Goal: Task Accomplishment & Management: Manage account settings

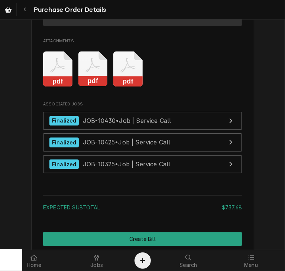
scroll to position [1027, 0]
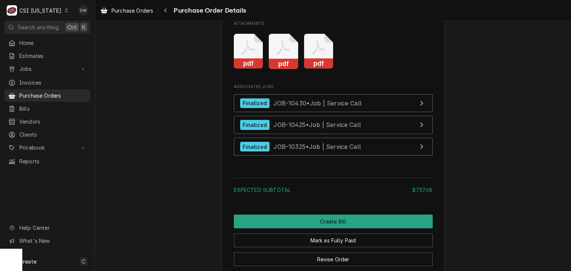
click at [285, 69] on rect "Attachments" at bounding box center [318, 64] width 29 height 10
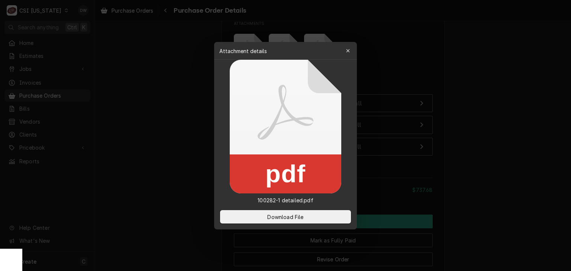
click at [101, 147] on div at bounding box center [285, 135] width 571 height 271
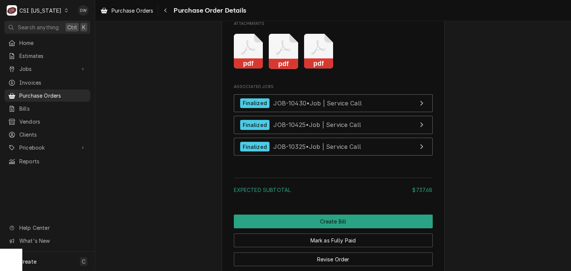
click at [280, 69] on rect "Attachments" at bounding box center [283, 64] width 29 height 10
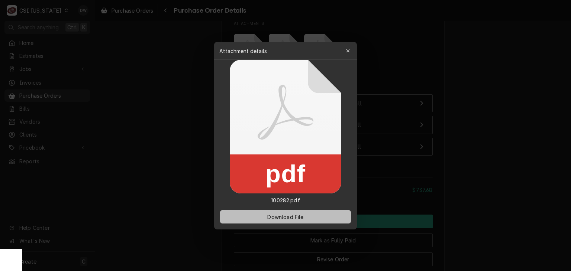
click at [285, 220] on span "Download File" at bounding box center [285, 217] width 39 height 8
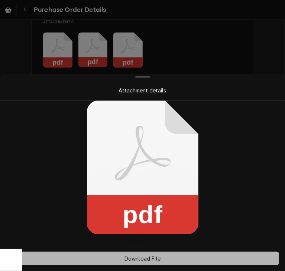
click at [158, 259] on span "Download File" at bounding box center [142, 259] width 39 height 8
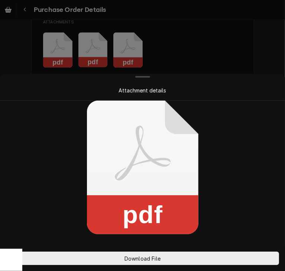
click at [258, 50] on div at bounding box center [142, 135] width 285 height 271
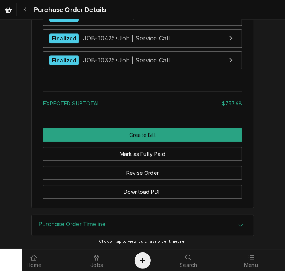
scroll to position [1054, 0]
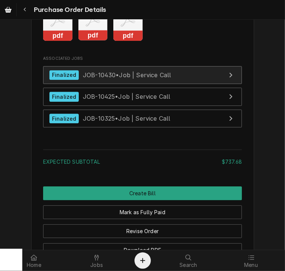
click at [101, 78] on span "JOB-10430 • Job | Service Call" at bounding box center [127, 74] width 88 height 7
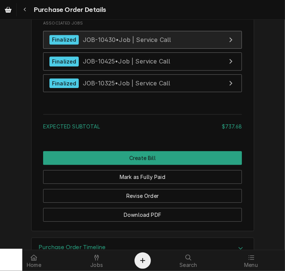
scroll to position [1091, 0]
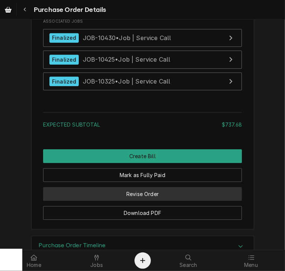
click at [130, 201] on button "Revise Order" at bounding box center [142, 194] width 199 height 14
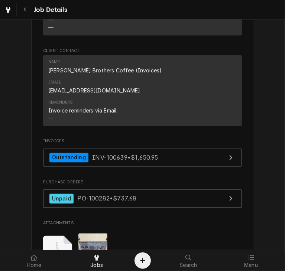
scroll to position [637, 0]
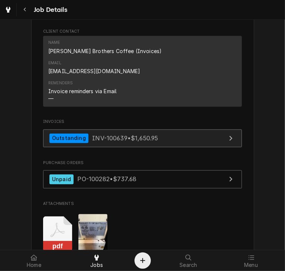
click at [100, 133] on link "Outstanding INV-100639 • $1,650.95" at bounding box center [142, 139] width 199 height 18
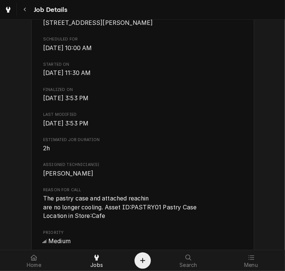
scroll to position [0, 0]
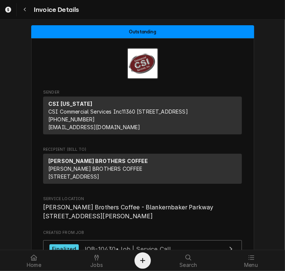
scroll to position [910, 0]
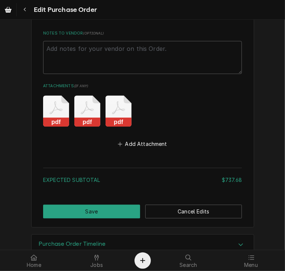
scroll to position [945, 0]
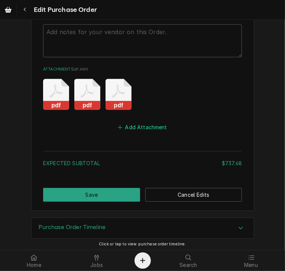
click at [134, 124] on button "Add Attachment" at bounding box center [143, 127] width 52 height 10
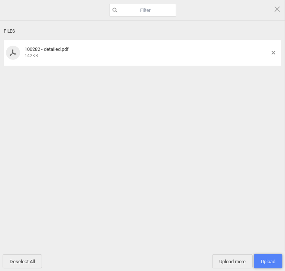
click at [265, 260] on span "Upload 1" at bounding box center [268, 262] width 14 height 6
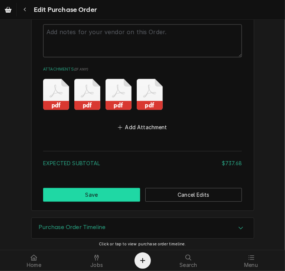
click at [86, 191] on button "Save" at bounding box center [91, 195] width 97 height 14
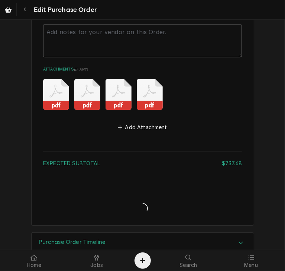
type textarea "x"
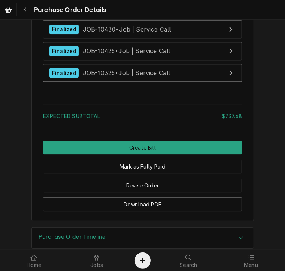
scroll to position [1103, 0]
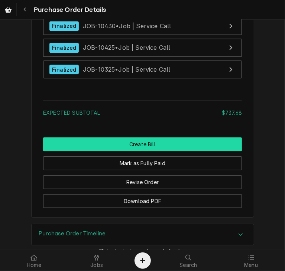
click at [138, 151] on button "Create Bill" at bounding box center [142, 144] width 199 height 14
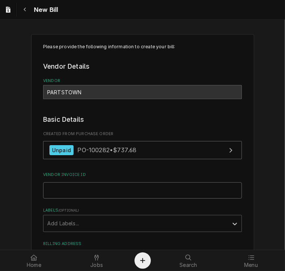
click at [48, 189] on input "Vendor Invoice ID" at bounding box center [142, 190] width 199 height 16
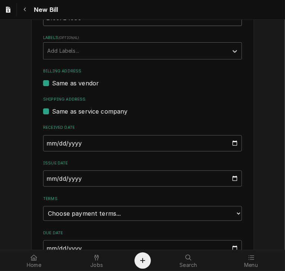
scroll to position [174, 0]
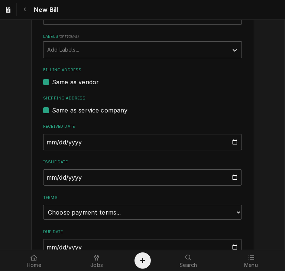
type input "2106724083"
click at [45, 177] on input "2025-09-14" at bounding box center [142, 177] width 199 height 16
type input "2025-08-26"
click at [89, 213] on select "Choose payment terms... Same Day Net 7 Net 14 Net 21 Net 30 Net 45 Net 60 Net 90" at bounding box center [142, 212] width 199 height 15
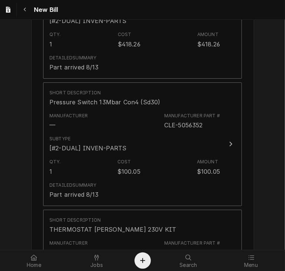
scroll to position [549, 0]
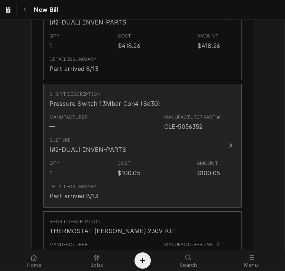
click at [226, 143] on div "Update Line Item" at bounding box center [231, 145] width 10 height 9
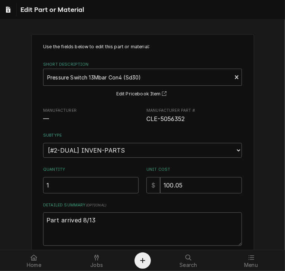
scroll to position [59, 0]
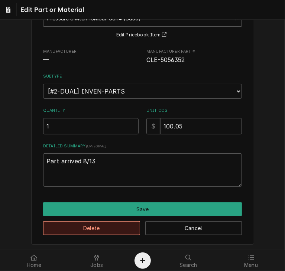
click at [110, 225] on button "Delete" at bounding box center [91, 228] width 97 height 14
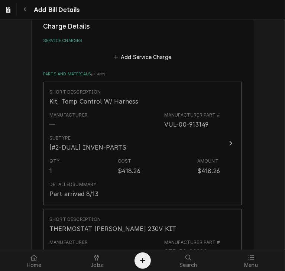
scroll to position [425, 0]
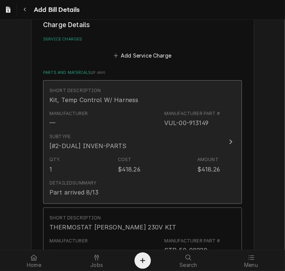
click at [229, 137] on div "Update Line Item" at bounding box center [231, 141] width 10 height 9
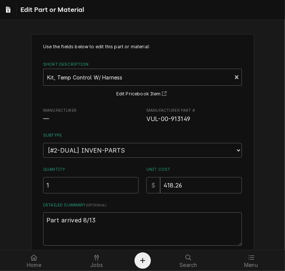
type textarea "x"
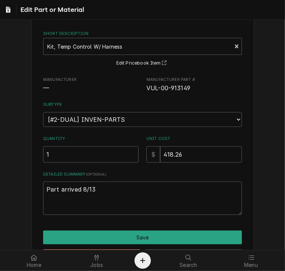
scroll to position [59, 0]
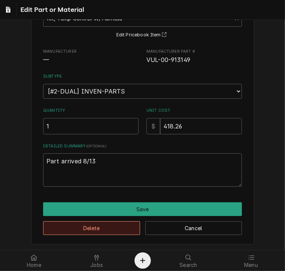
click at [83, 227] on button "Delete" at bounding box center [91, 228] width 97 height 14
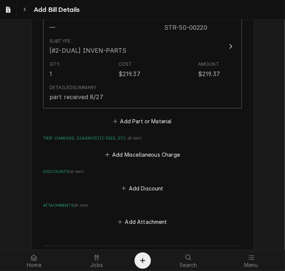
scroll to position [525, 0]
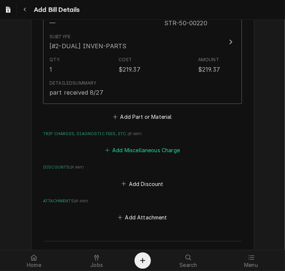
click at [126, 149] on button "Add Miscellaneous Charge" at bounding box center [142, 150] width 77 height 10
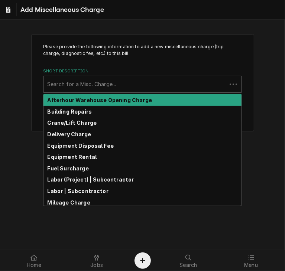
click at [79, 84] on div "Short Description" at bounding box center [135, 84] width 176 height 13
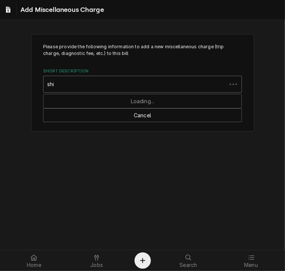
type input "ship"
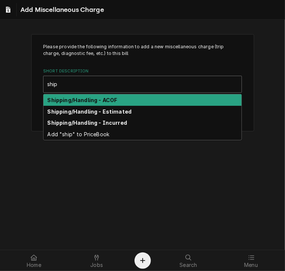
click at [83, 99] on strong "Shipping/Handling - ACOF" at bounding box center [83, 100] width 70 height 6
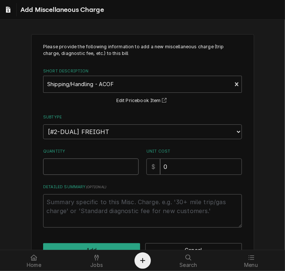
click at [72, 168] on input "Quantity" at bounding box center [90, 167] width 95 height 16
type textarea "x"
type input "1"
drag, startPoint x: 174, startPoint y: 168, endPoint x: 146, endPoint y: 161, distance: 28.8
click at [146, 161] on div "$ 0" at bounding box center [193, 167] width 95 height 16
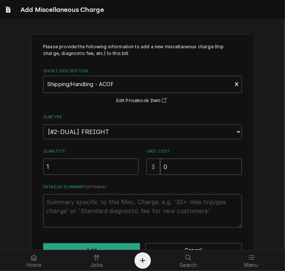
type textarea "x"
type input "1"
type textarea "x"
type input "11"
type textarea "x"
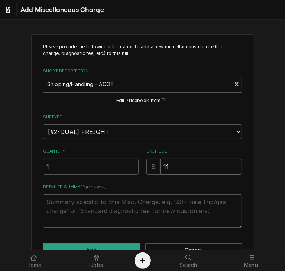
type input "11.7"
type textarea "x"
type input "11.77"
click at [107, 246] on button "Add" at bounding box center [91, 250] width 97 height 14
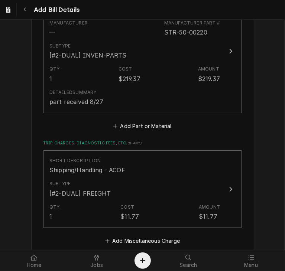
scroll to position [681, 0]
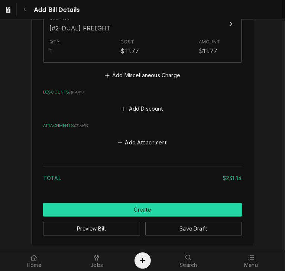
click at [136, 206] on button "Create" at bounding box center [142, 210] width 199 height 14
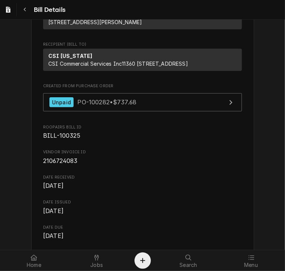
scroll to position [90, 0]
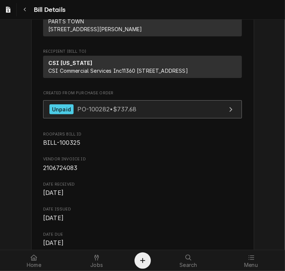
click at [95, 113] on span "PO-100282 • $737.68" at bounding box center [106, 109] width 59 height 7
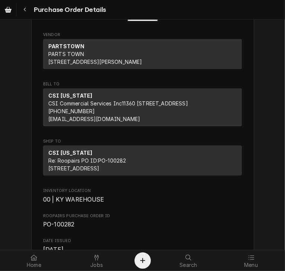
scroll to position [52, 0]
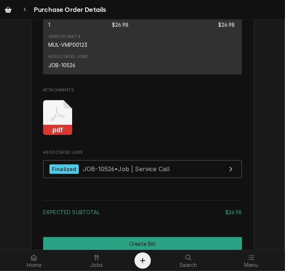
scroll to position [597, 0]
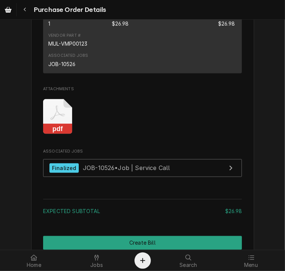
click at [60, 135] on rect "Attachments" at bounding box center [57, 129] width 29 height 10
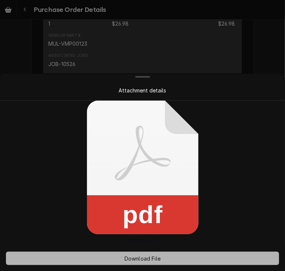
click at [149, 256] on span "Download File" at bounding box center [142, 259] width 39 height 8
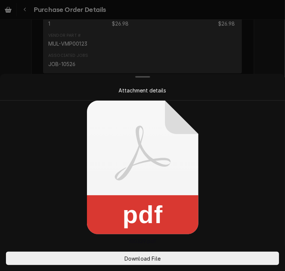
click at [265, 49] on div at bounding box center [142, 135] width 285 height 271
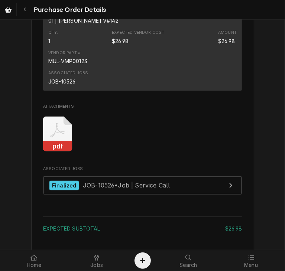
scroll to position [595, 0]
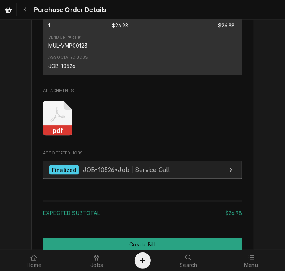
click at [83, 174] on span "JOB-10526 • Job | Service Call" at bounding box center [126, 169] width 87 height 7
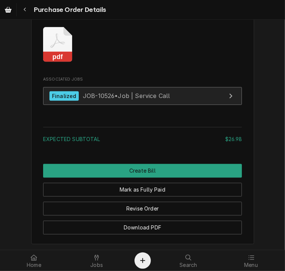
scroll to position [672, 0]
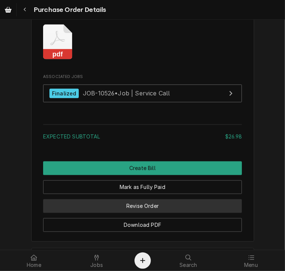
click at [163, 213] on button "Revise Order" at bounding box center [142, 207] width 199 height 14
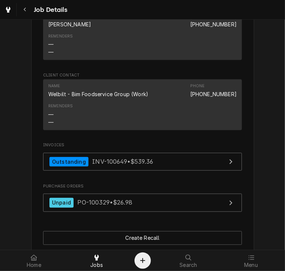
scroll to position [736, 0]
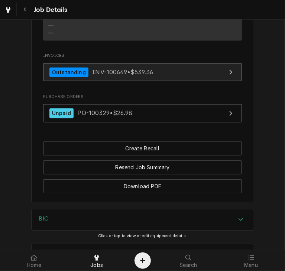
click at [61, 77] on div "Outstanding" at bounding box center [68, 72] width 39 height 10
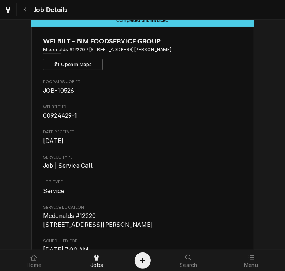
scroll to position [0, 0]
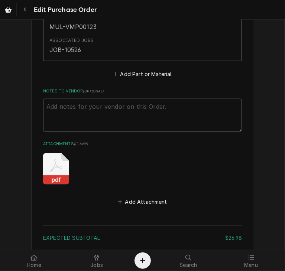
scroll to position [468, 0]
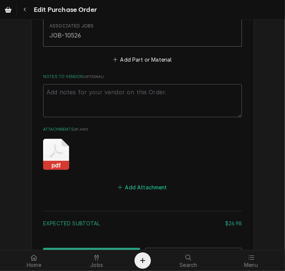
click at [155, 187] on button "Add Attachment" at bounding box center [143, 187] width 52 height 10
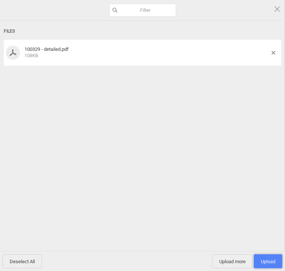
click at [264, 260] on span "Upload 1" at bounding box center [268, 262] width 14 height 6
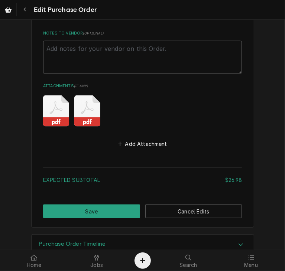
scroll to position [528, 0]
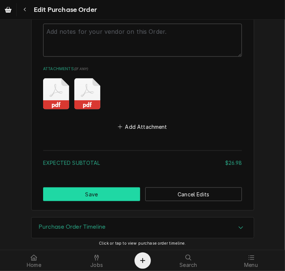
click at [74, 194] on button "Save" at bounding box center [91, 195] width 97 height 14
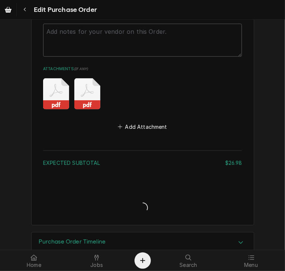
type textarea "x"
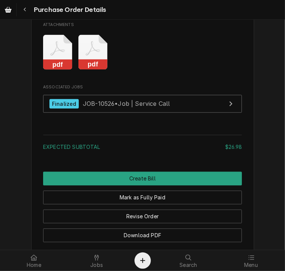
scroll to position [663, 0]
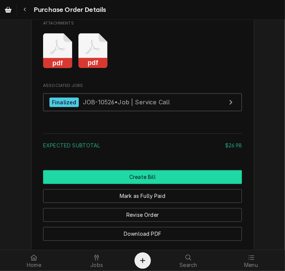
click at [175, 184] on button "Create Bill" at bounding box center [142, 178] width 199 height 14
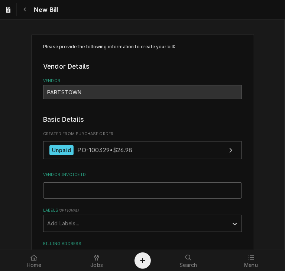
click at [61, 188] on input "Vendor Invoice ID" at bounding box center [142, 190] width 199 height 16
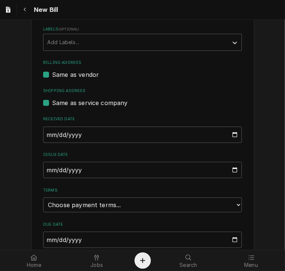
scroll to position [195, 0]
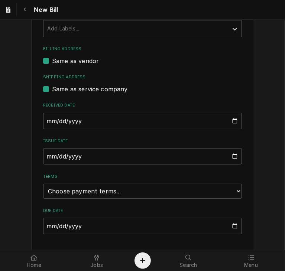
type input "2106724088"
click at [43, 153] on input "[DATE]" at bounding box center [142, 156] width 199 height 16
type input "[DATE]"
click at [90, 194] on select "Choose payment terms... Same Day Net 7 Net 14 Net 21 Net 30 Net 45 Net 60 Net 90" at bounding box center [142, 191] width 199 height 15
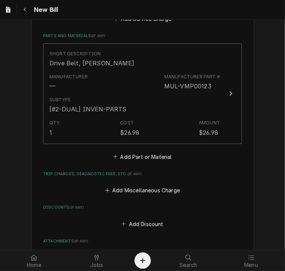
scroll to position [476, 0]
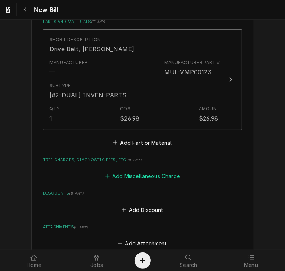
click at [119, 172] on button "Add Miscellaneous Charge" at bounding box center [142, 176] width 77 height 10
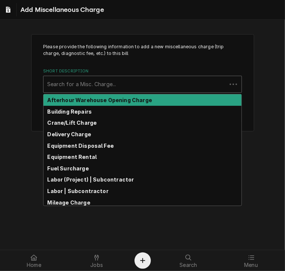
click at [71, 82] on div "Short Description" at bounding box center [135, 84] width 176 height 13
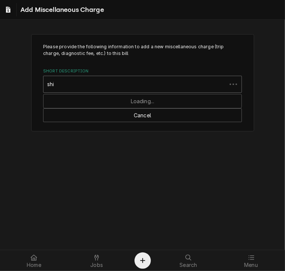
type input "ship"
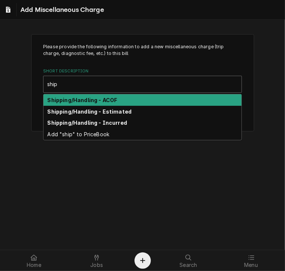
click at [80, 98] on strong "Shipping/Handling - ACOF" at bounding box center [83, 100] width 70 height 6
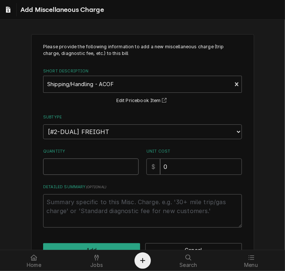
click at [67, 168] on input "Quantity" at bounding box center [90, 167] width 95 height 16
type textarea "x"
type input "1"
drag, startPoint x: 172, startPoint y: 170, endPoint x: 150, endPoint y: 168, distance: 22.0
click at [150, 168] on div "$ 0" at bounding box center [193, 167] width 95 height 16
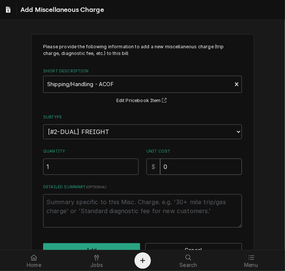
type textarea "x"
type input "2"
type textarea "x"
type input "21"
type textarea "x"
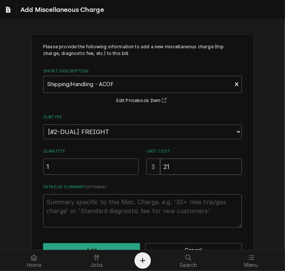
type input "21.0"
type textarea "x"
type input "21.03"
click at [124, 245] on button "Add" at bounding box center [91, 250] width 97 height 14
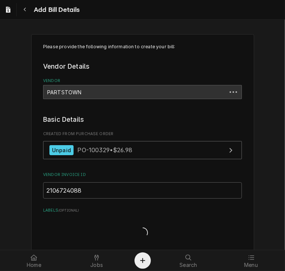
scroll to position [467, 0]
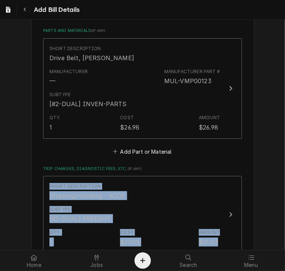
drag, startPoint x: 279, startPoint y: 157, endPoint x: 285, endPoint y: 230, distance: 73.1
click at [285, 230] on div "Please provide the following information to create your bill: Vendor Details Ve…" at bounding box center [142, 135] width 285 height 230
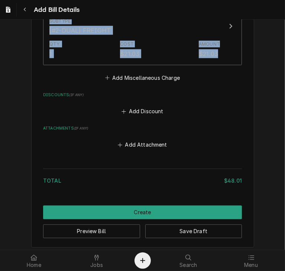
scroll to position [658, 0]
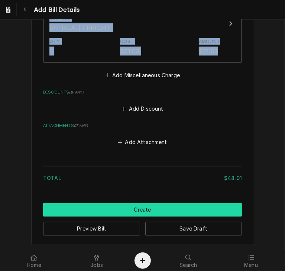
click at [162, 210] on button "Create" at bounding box center [142, 210] width 199 height 14
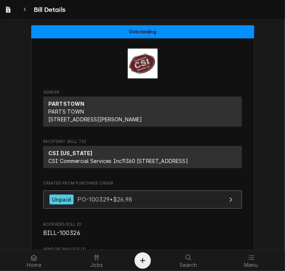
click at [93, 203] on span "PO-100329 • $26.98" at bounding box center [104, 199] width 55 height 7
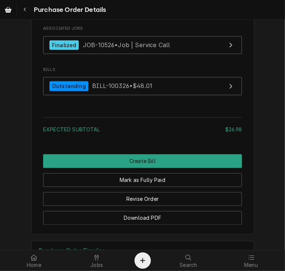
scroll to position [743, 0]
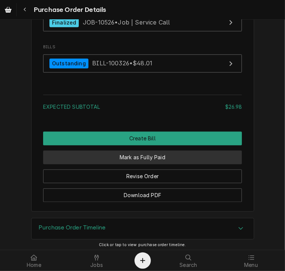
click at [173, 164] on button "Mark as Fully Paid" at bounding box center [142, 157] width 199 height 14
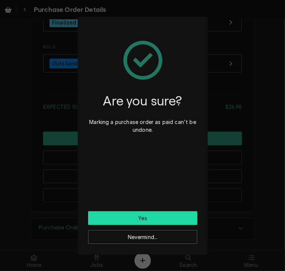
click at [166, 222] on button "Yes" at bounding box center [142, 218] width 109 height 14
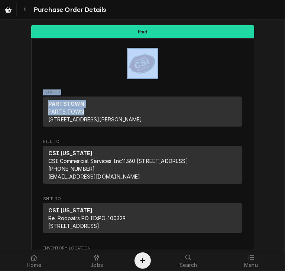
drag, startPoint x: 273, startPoint y: 59, endPoint x: 285, endPoint y: 107, distance: 49.9
click at [285, 107] on div "Paid Vendor PARTSTOWN PARTS TOWN [STREET_ADDRESS][PERSON_NAME] Bill To CSI [US_…" at bounding box center [142, 135] width 285 height 230
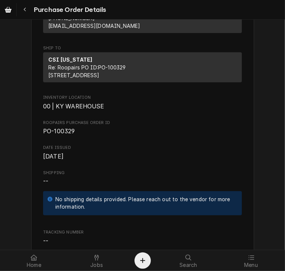
scroll to position [190, 0]
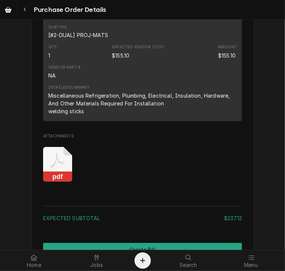
scroll to position [759, 0]
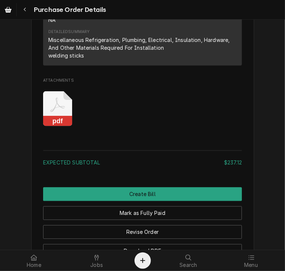
click at [56, 126] on rect "Attachments" at bounding box center [57, 121] width 29 height 10
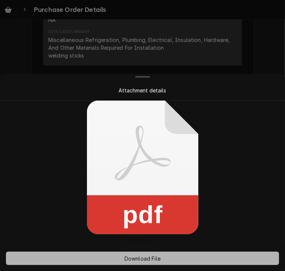
click at [135, 259] on span "Download File" at bounding box center [142, 259] width 39 height 8
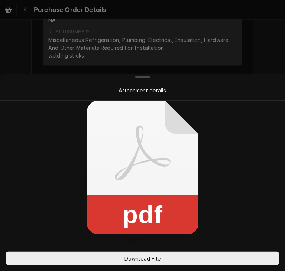
click at [260, 50] on div at bounding box center [142, 135] width 285 height 271
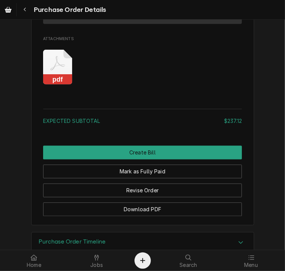
scroll to position [812, 0]
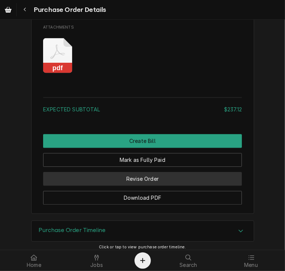
click at [132, 186] on button "Revise Order" at bounding box center [142, 179] width 199 height 14
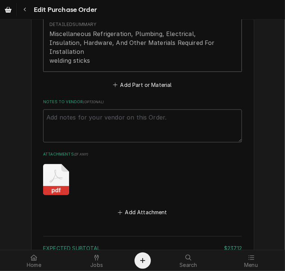
scroll to position [608, 0]
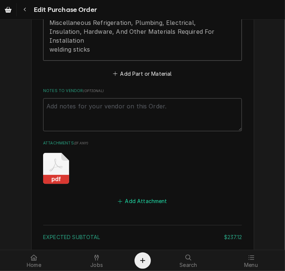
click at [150, 197] on button "Add Attachment" at bounding box center [143, 202] width 52 height 10
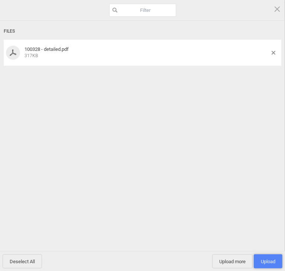
click at [267, 256] on span "Upload 1" at bounding box center [268, 262] width 29 height 14
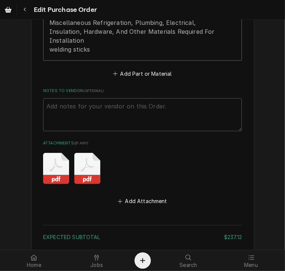
scroll to position [682, 0]
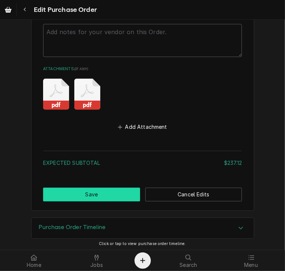
click at [103, 188] on button "Save" at bounding box center [91, 195] width 97 height 14
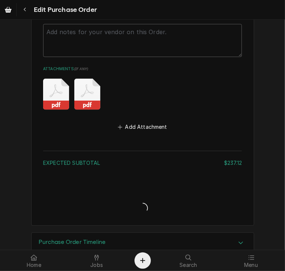
type textarea "x"
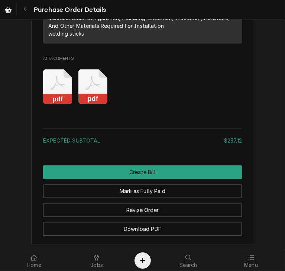
scroll to position [789, 0]
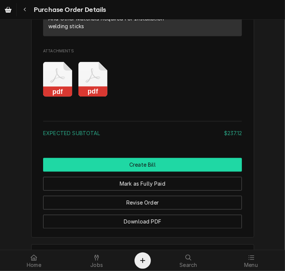
click at [155, 172] on button "Create Bill" at bounding box center [142, 165] width 199 height 14
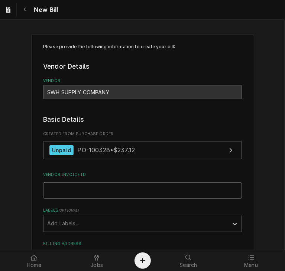
click at [56, 187] on input "Vendor Invoice ID" at bounding box center [142, 190] width 199 height 16
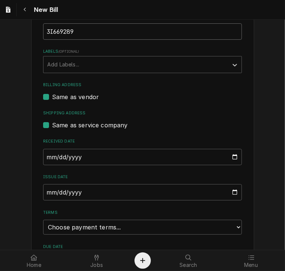
scroll to position [160, 0]
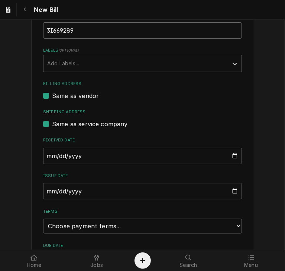
type input "3I669289"
click at [43, 188] on input "[DATE]" at bounding box center [142, 191] width 199 height 16
type input "[DATE]"
click at [212, 232] on select "Choose payment terms... Same Day Net 7 Net 14 Net 21 Net 30 Net 45 Net 60 Net 90" at bounding box center [142, 226] width 199 height 15
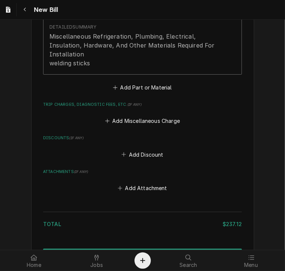
scroll to position [754, 0]
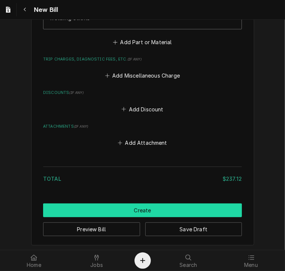
click at [103, 211] on button "Create" at bounding box center [142, 211] width 199 height 14
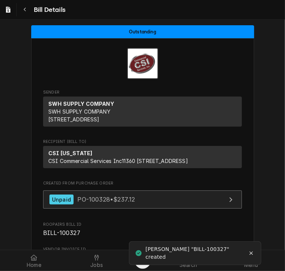
click at [104, 209] on link "Unpaid PO-100328 • $237.12" at bounding box center [142, 200] width 199 height 18
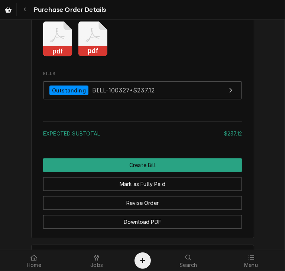
scroll to position [832, 0]
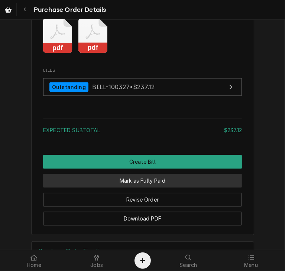
click at [153, 188] on button "Mark as Fully Paid" at bounding box center [142, 181] width 199 height 14
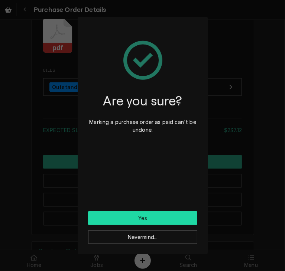
click at [111, 216] on button "Yes" at bounding box center [142, 218] width 109 height 14
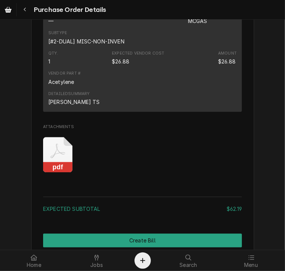
scroll to position [887, 0]
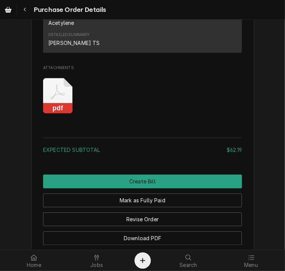
click at [57, 113] on rect "Attachments" at bounding box center [57, 108] width 29 height 10
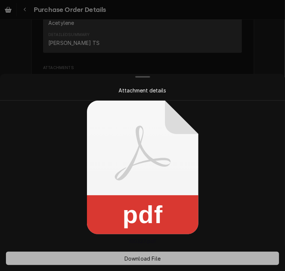
click at [142, 262] on button "Download File" at bounding box center [142, 258] width 273 height 13
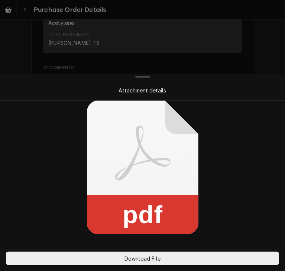
click at [257, 45] on div at bounding box center [142, 135] width 285 height 271
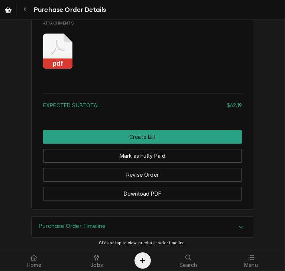
scroll to position [956, 0]
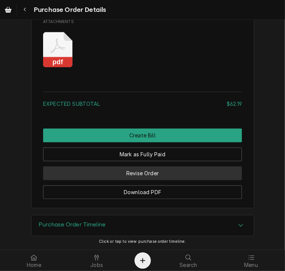
click at [152, 175] on button "Revise Order" at bounding box center [142, 173] width 199 height 14
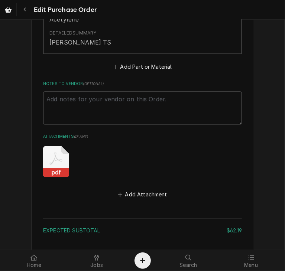
scroll to position [749, 0]
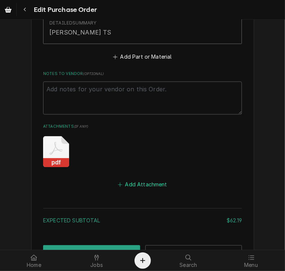
click at [157, 182] on button "Add Attachment" at bounding box center [143, 184] width 52 height 10
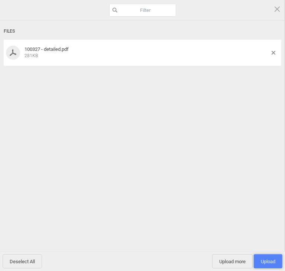
click at [265, 263] on span "Upload 1" at bounding box center [268, 262] width 14 height 6
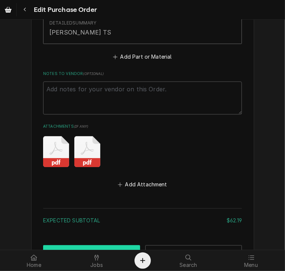
click at [117, 246] on button "Save" at bounding box center [91, 252] width 97 height 14
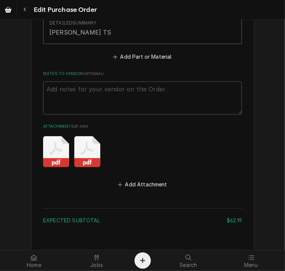
type textarea "x"
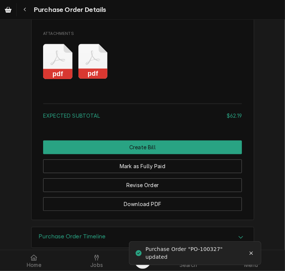
scroll to position [927, 0]
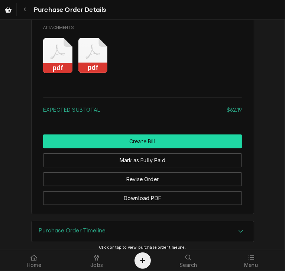
click at [149, 148] on button "Create Bill" at bounding box center [142, 142] width 199 height 14
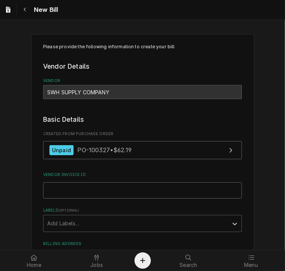
click at [75, 194] on input "Vendor Invoice ID" at bounding box center [142, 190] width 199 height 16
type input "3I669290"
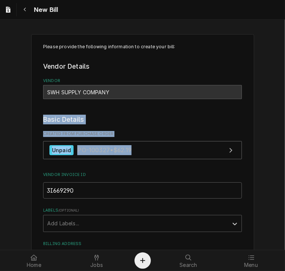
drag, startPoint x: 279, startPoint y: 104, endPoint x: 284, endPoint y: 154, distance: 50.1
click at [284, 154] on div "Please provide the following information to create your bill: Vendor Details Ve…" at bounding box center [142, 135] width 285 height 230
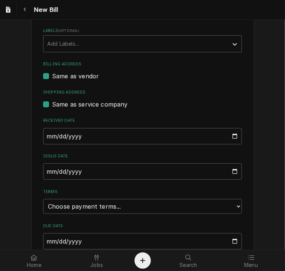
scroll to position [182, 0]
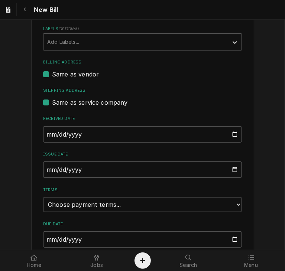
click at [43, 170] on input "2025-09-14" at bounding box center [142, 170] width 199 height 16
type input "2025-02-06"
click at [74, 205] on select "Choose payment terms... Same Day Net 7 Net 14 Net 21 Net 30 Net 45 Net 60 Net 90" at bounding box center [142, 204] width 199 height 15
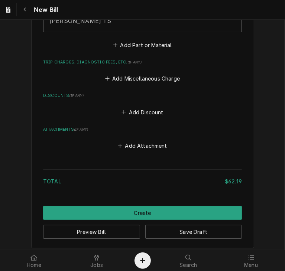
scroll to position [855, 0]
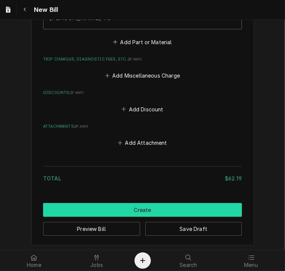
click at [127, 209] on button "Create" at bounding box center [142, 210] width 199 height 14
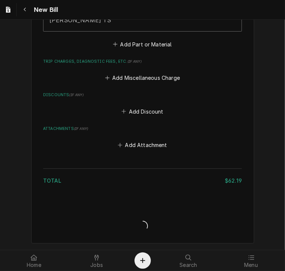
scroll to position [851, 0]
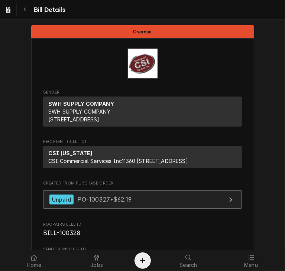
click at [111, 203] on span "PO-100327 • $62.19" at bounding box center [104, 199] width 54 height 7
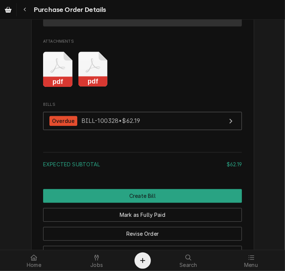
scroll to position [971, 0]
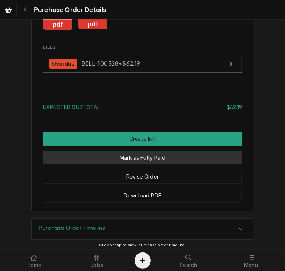
click at [127, 165] on button "Mark as Fully Paid" at bounding box center [142, 158] width 199 height 14
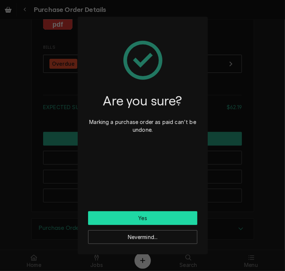
click at [135, 220] on button "Yes" at bounding box center [142, 218] width 109 height 14
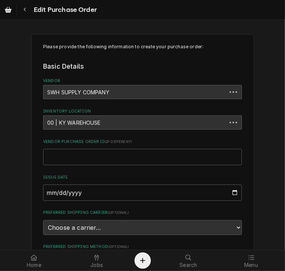
type textarea "x"
click at [21, 9] on button "Navigate back" at bounding box center [24, 9] width 13 height 13
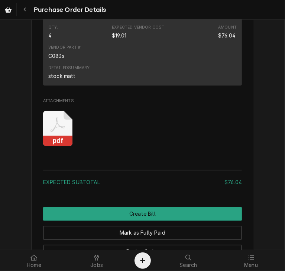
scroll to position [677, 0]
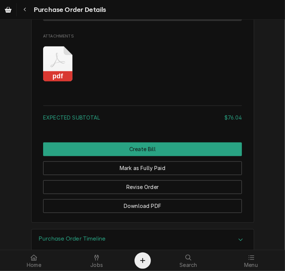
click at [56, 82] on rect "Attachments" at bounding box center [57, 76] width 29 height 10
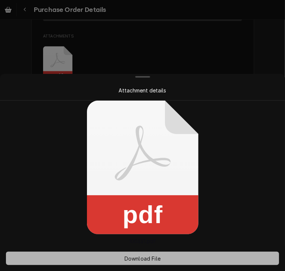
click at [148, 262] on button "Download File" at bounding box center [142, 258] width 273 height 13
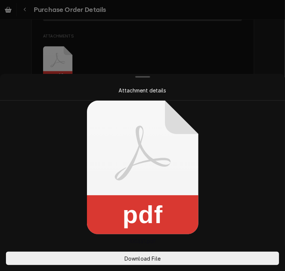
click at [259, 40] on div at bounding box center [142, 135] width 285 height 271
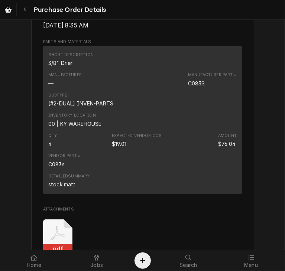
scroll to position [502, 0]
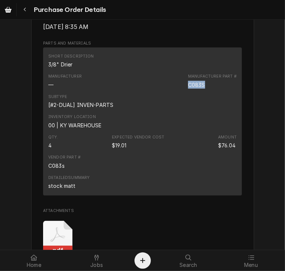
drag, startPoint x: 203, startPoint y: 108, endPoint x: 183, endPoint y: 111, distance: 20.3
click at [183, 91] on div "Manufacturer — Manufacturer Part # C083S" at bounding box center [142, 81] width 188 height 20
copy div "C083S"
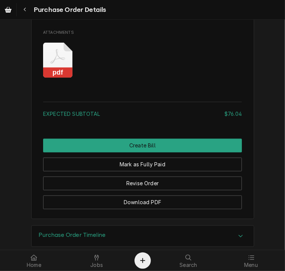
scroll to position [714, 0]
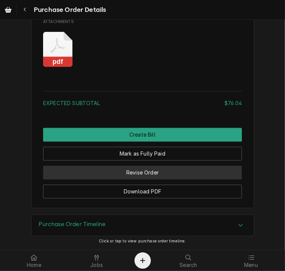
click at [133, 172] on button "Revise Order" at bounding box center [142, 173] width 199 height 14
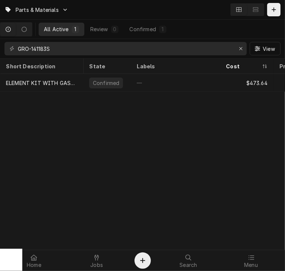
scroll to position [0, 84]
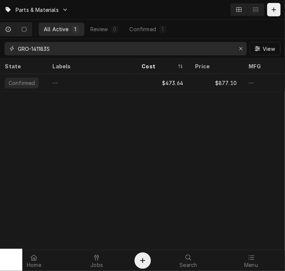
drag, startPoint x: 83, startPoint y: 51, endPoint x: 4, endPoint y: 54, distance: 79.6
click at [4, 54] on div "GRO-141183S View" at bounding box center [142, 48] width 285 height 19
paste input "C0"
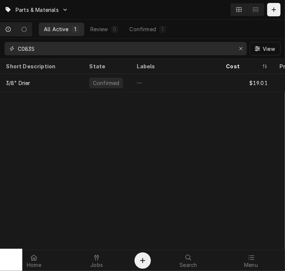
type input "C083S"
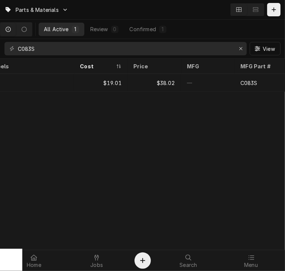
scroll to position [0, 202]
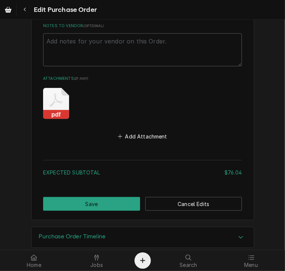
scroll to position [528, 0]
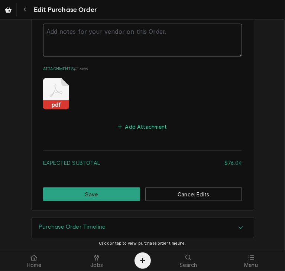
click at [141, 125] on button "Add Attachment" at bounding box center [143, 127] width 52 height 10
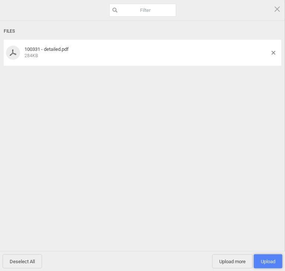
click at [269, 263] on span "Upload 1" at bounding box center [268, 262] width 14 height 6
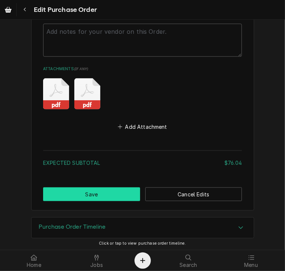
click at [111, 191] on button "Save" at bounding box center [91, 195] width 97 height 14
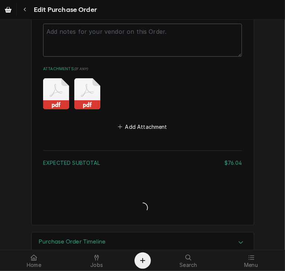
type textarea "x"
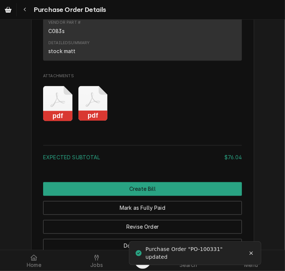
scroll to position [639, 0]
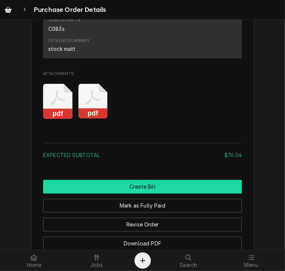
click at [142, 194] on button "Create Bill" at bounding box center [142, 187] width 199 height 14
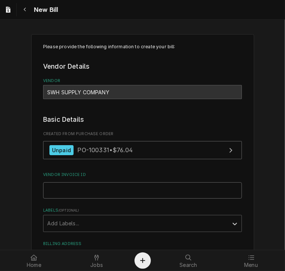
click at [56, 187] on input "Vendor Invoice ID" at bounding box center [142, 190] width 199 height 16
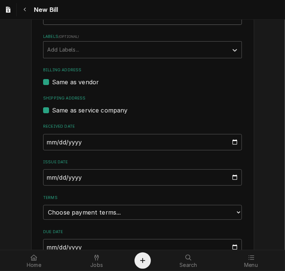
scroll to position [176, 0]
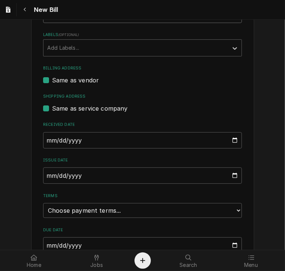
type input "3I669291"
click at [45, 178] on input "2025-09-14" at bounding box center [142, 176] width 199 height 16
type input "2025-08-26"
click at [79, 211] on select "Choose payment terms... Same Day Net 7 Net 14 Net 21 Net 30 Net 45 Net 60 Net 90" at bounding box center [142, 210] width 199 height 15
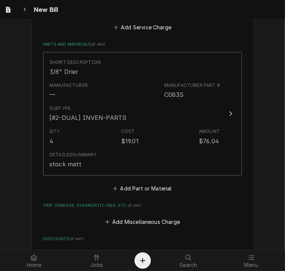
scroll to position [452, 0]
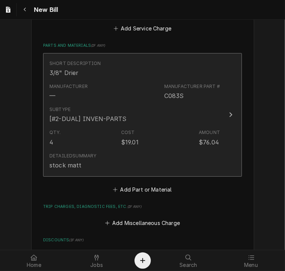
click at [232, 118] on div "Update Line Item" at bounding box center [231, 114] width 10 height 9
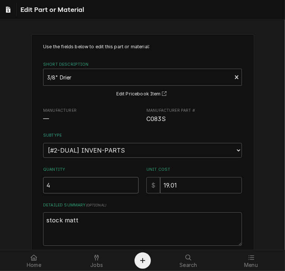
drag, startPoint x: 51, startPoint y: 183, endPoint x: 27, endPoint y: 190, distance: 24.7
click at [27, 190] on div "Use the fields below to edit this part or material: Short Description 3/8" Drie…" at bounding box center [142, 168] width 285 height 283
type textarea "x"
type input "1"
drag, startPoint x: 181, startPoint y: 192, endPoint x: 132, endPoint y: 190, distance: 49.5
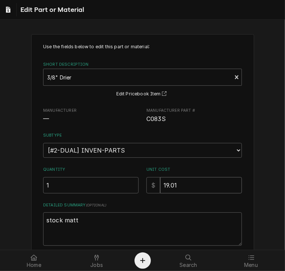
click at [132, 190] on div "Quantity 1 Unit Cost $ 19.01" at bounding box center [142, 180] width 199 height 26
type textarea "x"
type input "7"
type textarea "x"
type input "76"
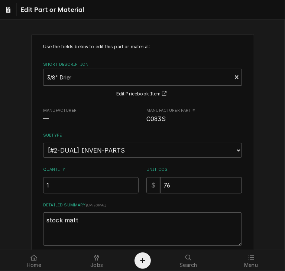
type textarea "x"
type input "76.0"
type textarea "x"
type input "76.02"
click at [97, 226] on textarea "stock matt" at bounding box center [142, 229] width 199 height 33
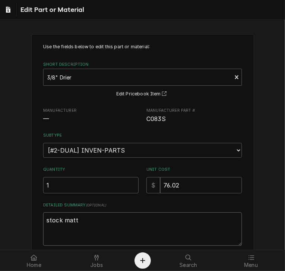
type textarea "x"
type textarea "stock matt"
type textarea "x"
type textarea "stock matt"
type textarea "x"
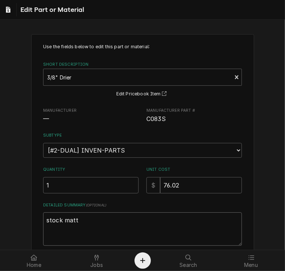
type textarea "stock matt t"
type textarea "x"
type textarea "stock matt to"
type textarea "x"
type textarea "stock matt tot"
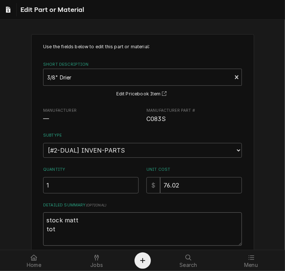
type textarea "x"
type textarea "stock matt tota"
type textarea "x"
type textarea "stock matt total"
type textarea "x"
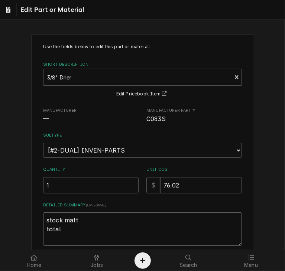
type textarea "stock matt total"
type textarea "x"
type textarea "stock matt total f"
type textarea "x"
type textarea "stock matt total fo"
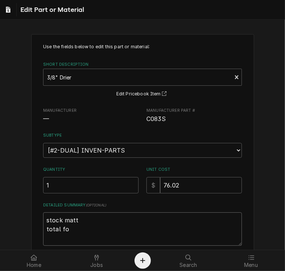
type textarea "x"
type textarea "stock matt total for"
type textarea "x"
type textarea "stock matt total for"
type textarea "x"
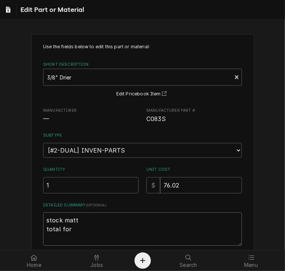
type textarea "stock matt total for 4"
type textarea "x"
type textarea "stock matt total for 4"
type textarea "x"
type textarea "stock matt total for 4 o"
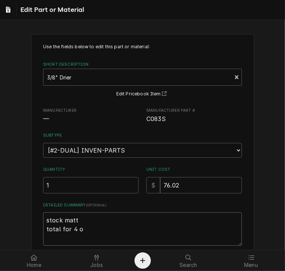
type textarea "x"
type textarea "stock matt total for 4 of"
type textarea "x"
type textarea "stock matt total for 4 of"
type textarea "x"
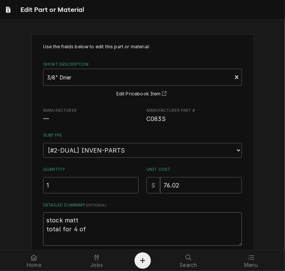
type textarea "stock matt total for 4 of t"
type textarea "x"
type textarea "stock matt total for 4 of the"
type textarea "x"
type textarea "stock matt total for 4 of them"
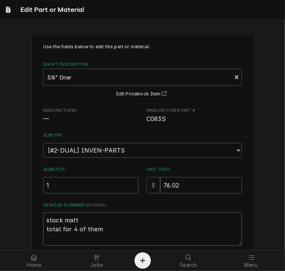
type textarea "x"
type textarea "stock matt total for 4 of them"
type textarea "x"
type textarea "stock matt total for 4 of them 0"
type textarea "x"
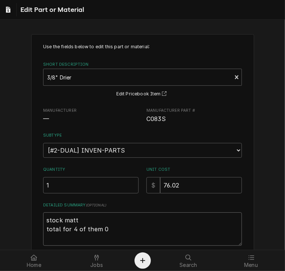
type textarea "stock matt total for 4 of them"
type textarea "x"
type textarea "stock matt total for 4 of them -"
type textarea "x"
type textarea "stock matt total for 4 of them -"
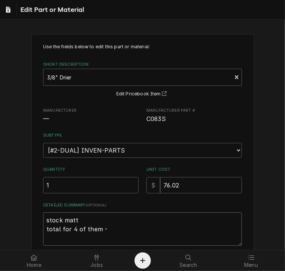
type textarea "x"
type textarea "stock matt total for 4 of them - h"
type textarea "x"
type textarea "stock matt total for 4 of them - ha"
type textarea "x"
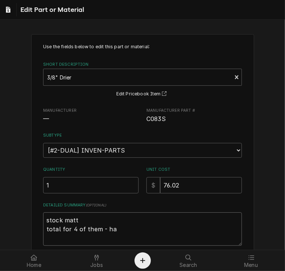
type textarea "stock matt total for 4 of them - had"
type textarea "x"
type textarea "stock matt total for 4 of them - had"
type textarea "x"
type textarea "stock matt total for 4 of them - had r"
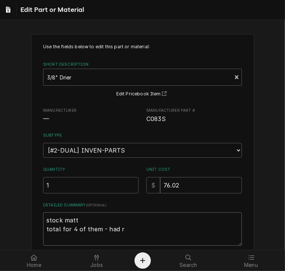
type textarea "x"
type textarea "stock matt total for 4 of them - had ro"
type textarea "x"
type textarea "stock matt total for 4 of them - had rou"
type textarea "x"
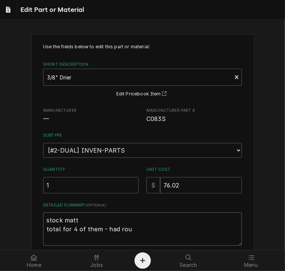
type textarea "stock matt total for 4 of them - had roun"
type textarea "x"
type textarea "stock matt total for 4 of them - had round"
type textarea "x"
type textarea "stock matt total for 4 of them - had roundi"
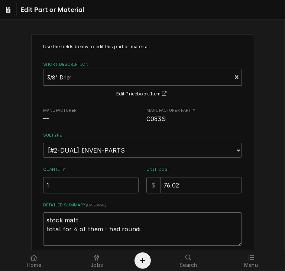
type textarea "x"
type textarea "stock matt total for 4 of them - had roundin"
type textarea "x"
type textarea "stock matt total for 4 of them - had rounding"
type textarea "x"
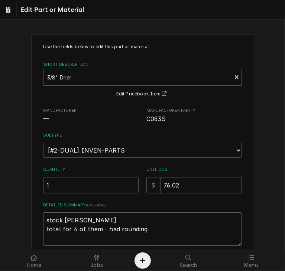
type textarea "stock matt total for 4 of them - had rounding"
type textarea "x"
type textarea "stock matt total for 4 of them - had rounding i"
type textarea "x"
type textarea "stock matt total for 4 of them - had rounding is"
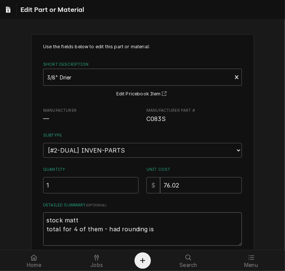
type textarea "x"
type textarea "stock matt total for 4 of them - had rounding iss"
type textarea "x"
type textarea "stock matt total for 4 of them - had rounding issu"
type textarea "x"
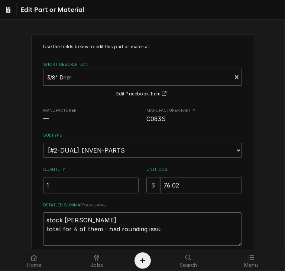
type textarea "stock matt total for 4 of them - had rounding issue"
type textarea "x"
type textarea "stock matt total for 4 of them - had rounding issue"
type textarea "x"
type textarea "stock matt total for 4 of them - had rounding issue t"
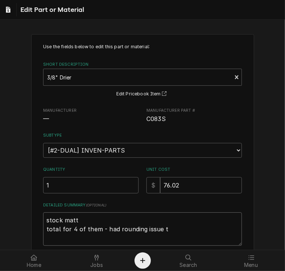
type textarea "x"
type textarea "stock matt total for 4 of them - had rounding issue th"
type textarea "x"
type textarea "stock matt total for 4 of them - had rounding issue tha"
type textarea "x"
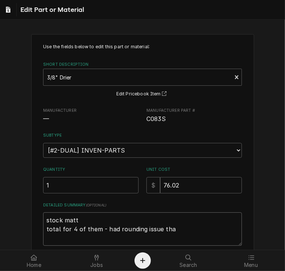
type textarea "stock matt total for 4 of them - had rounding issue that"
type textarea "x"
type textarea "stock matt total for 4 of them - had rounding issue that"
type textarea "x"
type textarea "stock matt total for 4 of them - had rounding issue that n"
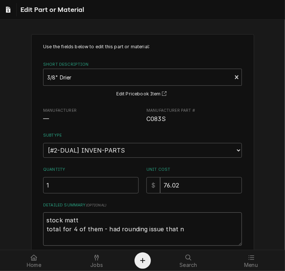
type textarea "x"
type textarea "stock matt total for 4 of them - had rounding issue that ne"
type textarea "x"
type textarea "stock matt total for 4 of them - had rounding issue that nee"
type textarea "x"
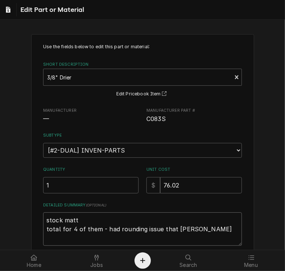
type textarea "stock matt total for 4 of them - had rounding issue that need"
type textarea "x"
type textarea "stock matt total for 4 of them - had rounding issue that neede"
type textarea "x"
type textarea "stock matt total for 4 of them - had rounding issue that needed"
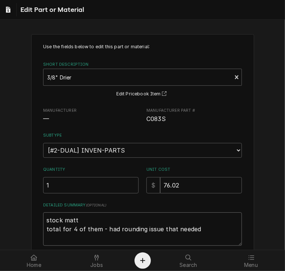
type textarea "x"
type textarea "stock matt total for 4 of them - had rounding issue that needed"
type textarea "x"
type textarea "stock matt total for 4 of them - had rounding issue that needed t"
type textarea "x"
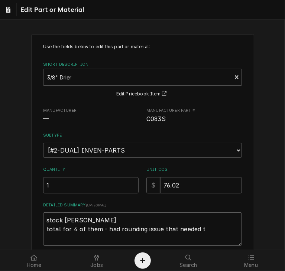
type textarea "stock matt total for 4 of them - had rounding issue that needed to"
type textarea "x"
type textarea "stock matt total for 4 of them - had rounding issue that needed to"
type textarea "x"
type textarea "stock matt total for 4 of them - had rounding issue that needed to b"
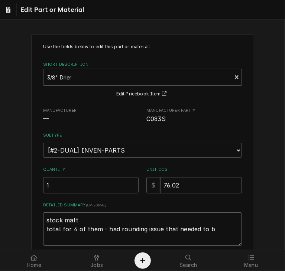
type textarea "x"
type textarea "stock matt total for 4 of them - had rounding issue that needed to be"
type textarea "x"
type textarea "stock matt total for 4 of them - had rounding issue that needed to be"
type textarea "x"
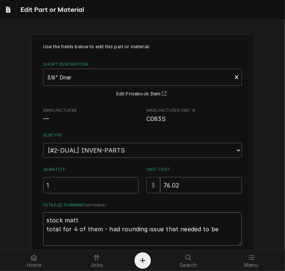
type textarea "stock matt total for 4 of them - had rounding issue that needed to be r"
type textarea "x"
type textarea "stock matt total for 4 of them - had rounding issue that needed to be re"
type textarea "x"
type textarea "stock matt total for 4 of them - had rounding issue that needed to be res"
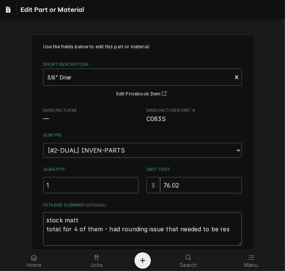
type textarea "x"
type textarea "stock matt total for 4 of them - had rounding issue that needed to be resp"
type textarea "x"
type textarea "stock matt total for 4 of them - had rounding issue that needed to be respo"
type textarea "x"
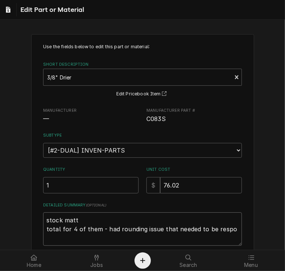
type textarea "stock matt total for 4 of them - had rounding issue that needed to be resp"
type textarea "x"
type textarea "stock matt total for 4 of them - had rounding issue that needed to be res"
type textarea "x"
type textarea "stock matt total for 4 of them - had rounding issue that needed to be reso"
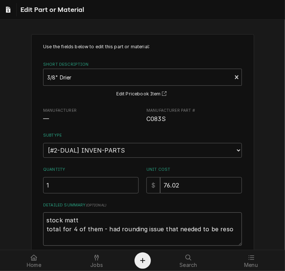
type textarea "x"
type textarea "stock matt total for 4 of them - had rounding issue that needed to be resol"
type textarea "x"
type textarea "stock matt total for 4 of them - had rounding issue that needed to be resolv"
type textarea "x"
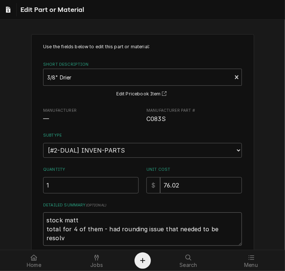
type textarea "stock matt total for 4 of them - had rounding issue that needed to be resolve"
type textarea "x"
type textarea "stock matt total for 4 of them - had rounding issue that needed to be resolved"
type textarea "x"
type textarea "stock matt total for 4 of them - had rounding issue that needed to be resolved"
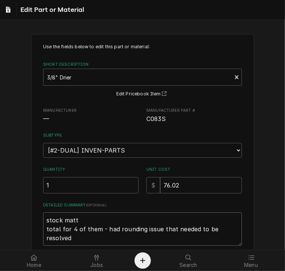
type textarea "x"
type textarea "stock matt total for 4 of them - had rounding issue that needed to be resolved -"
type textarea "x"
type textarea "stock matt total for 4 of them - had rounding issue that needed to be resolved …"
type textarea "x"
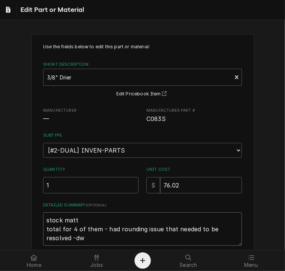
type textarea "stock matt total for 4 of them - had rounding issue that needed to be resolved …"
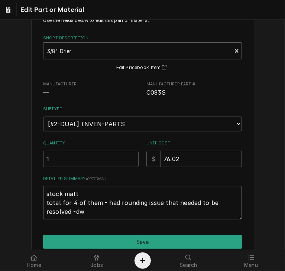
scroll to position [59, 0]
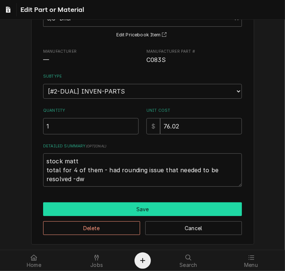
click at [130, 209] on button "Save" at bounding box center [142, 210] width 199 height 14
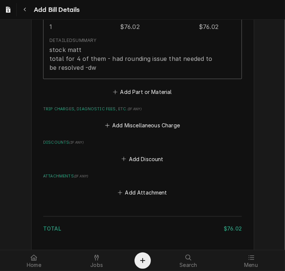
scroll to position [618, 0]
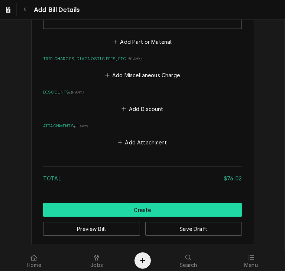
click at [136, 213] on button "Create" at bounding box center [142, 210] width 199 height 14
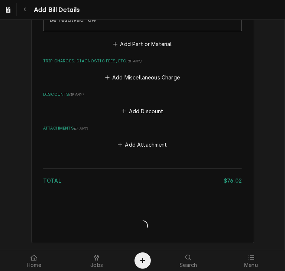
scroll to position [614, 0]
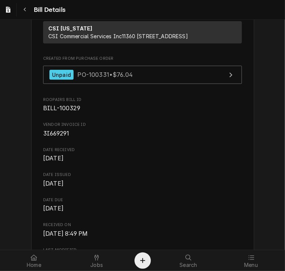
scroll to position [104, 0]
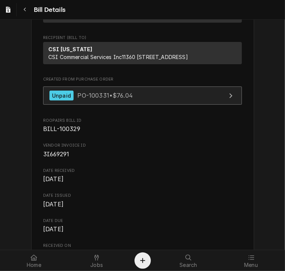
click at [101, 99] on span "PO-100331 • $76.04" at bounding box center [104, 95] width 55 height 7
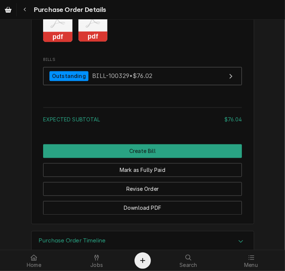
scroll to position [721, 0]
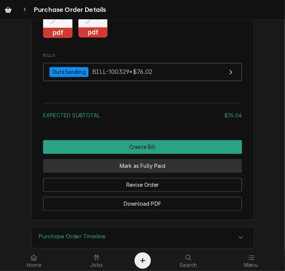
click at [130, 173] on button "Mark as Fully Paid" at bounding box center [142, 166] width 199 height 14
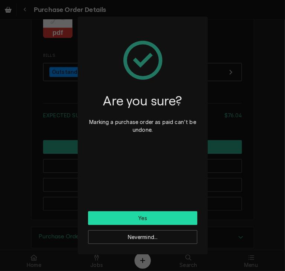
click at [132, 218] on button "Yes" at bounding box center [142, 218] width 109 height 14
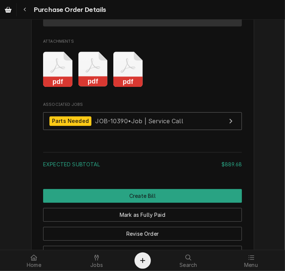
scroll to position [1076, 0]
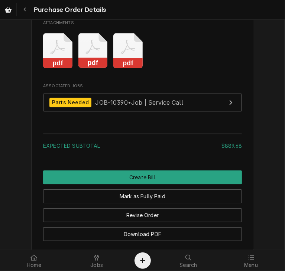
click at [127, 68] on rect "Attachments" at bounding box center [127, 63] width 29 height 10
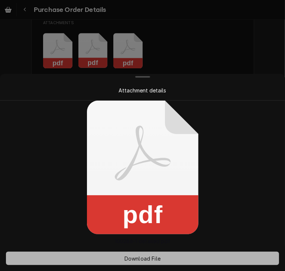
click at [137, 258] on span "Download File" at bounding box center [142, 259] width 39 height 8
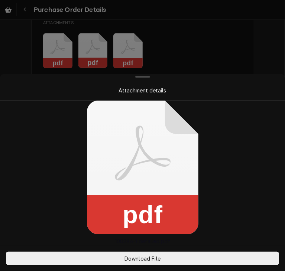
click at [90, 69] on div at bounding box center [142, 135] width 285 height 271
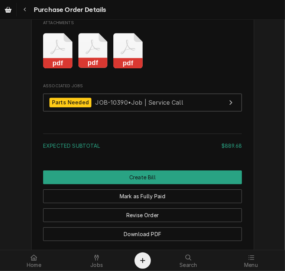
click at [91, 68] on rect "Attachments" at bounding box center [92, 63] width 29 height 10
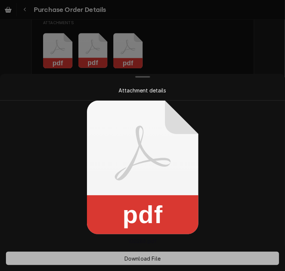
click at [146, 257] on span "Download File" at bounding box center [142, 259] width 39 height 8
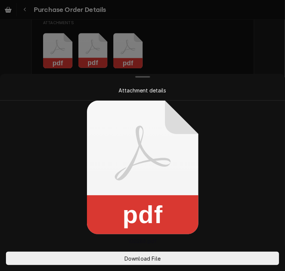
click at [262, 52] on div at bounding box center [142, 135] width 285 height 271
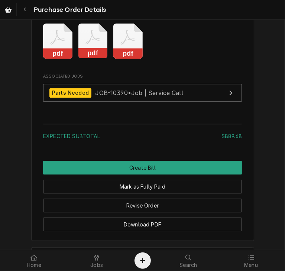
scroll to position [1099, 0]
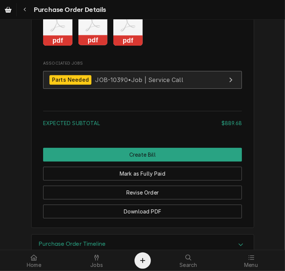
click at [141, 83] on span "JOB-10390 • Job | Service Call" at bounding box center [139, 79] width 88 height 7
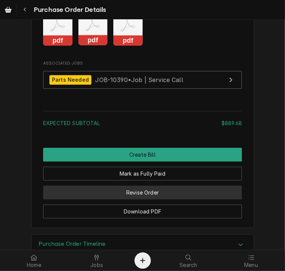
drag, startPoint x: 137, startPoint y: 215, endPoint x: 124, endPoint y: 211, distance: 13.9
click at [124, 200] on button "Revise Order" at bounding box center [142, 193] width 199 height 14
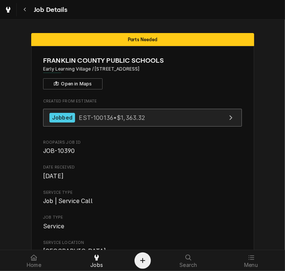
click at [73, 125] on link "Jobbed EST-100136 • $1,363.32" at bounding box center [142, 118] width 199 height 18
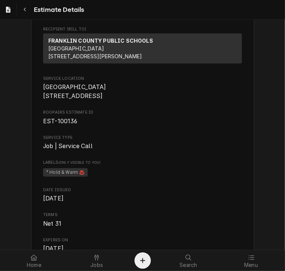
scroll to position [116, 0]
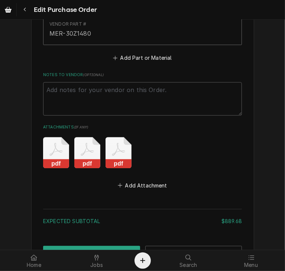
scroll to position [1003, 0]
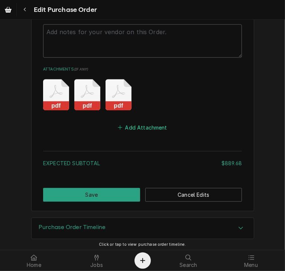
click at [145, 123] on button "Add Attachment" at bounding box center [143, 127] width 52 height 10
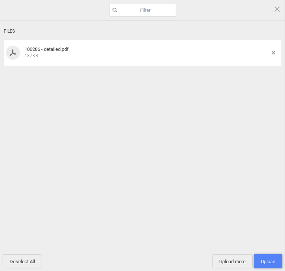
click at [265, 260] on span "Upload 1" at bounding box center [268, 262] width 14 height 6
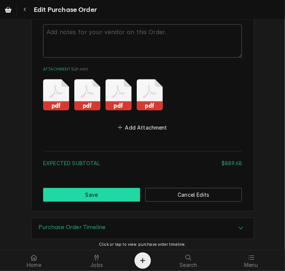
click at [115, 193] on button "Save" at bounding box center [91, 195] width 97 height 14
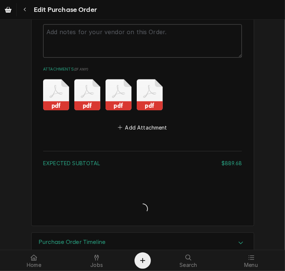
type textarea "x"
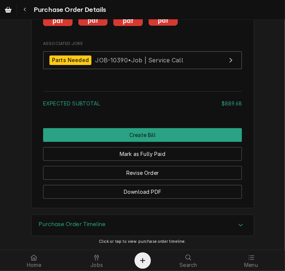
scroll to position [1141, 0]
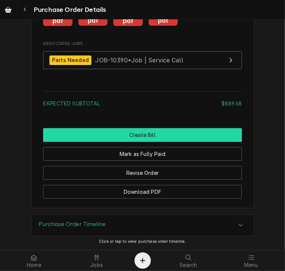
click at [166, 135] on button "Create Bill" at bounding box center [142, 135] width 199 height 14
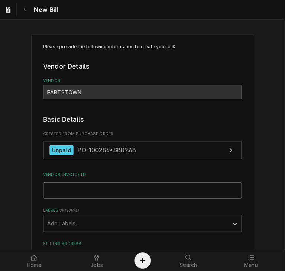
click at [49, 187] on input "Vendor Invoice ID" at bounding box center [142, 190] width 199 height 16
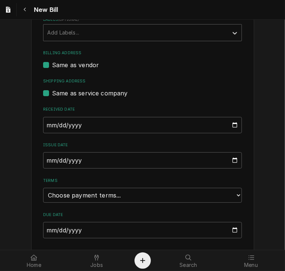
scroll to position [193, 0]
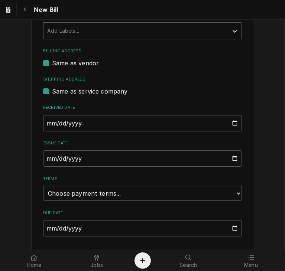
type input "2106737719"
click at [46, 161] on input "[DATE]" at bounding box center [142, 158] width 199 height 16
type input "[DATE]"
click at [153, 195] on select "Choose payment terms... Same Day Net 7 Net 14 Net 21 Net 30 Net 45 Net 60 Net 90" at bounding box center [142, 193] width 199 height 15
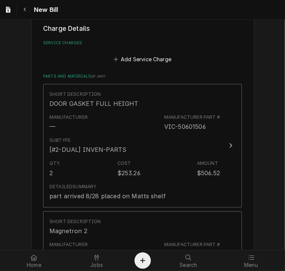
scroll to position [428, 0]
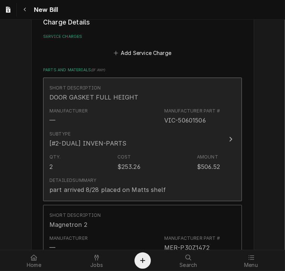
click at [229, 140] on icon "Update Line Item" at bounding box center [231, 139] width 4 height 6
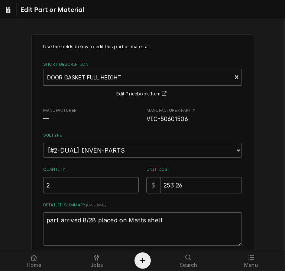
drag, startPoint x: 51, startPoint y: 185, endPoint x: 29, endPoint y: 188, distance: 21.8
click at [31, 188] on div "Use the fields below to edit this part or material: Short Description DOOR GASK…" at bounding box center [142, 169] width 223 height 270
type textarea "x"
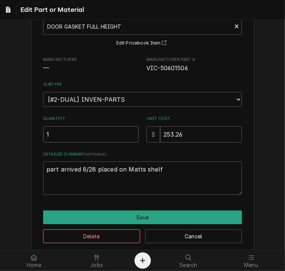
scroll to position [59, 0]
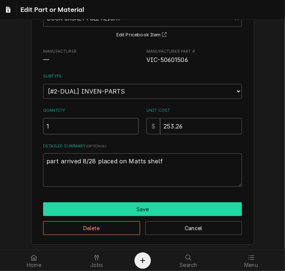
type input "1"
click at [156, 205] on button "Save" at bounding box center [142, 210] width 199 height 14
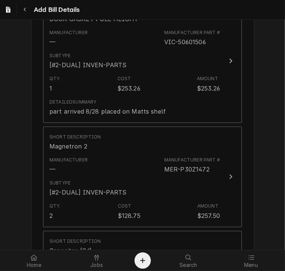
scroll to position [514, 0]
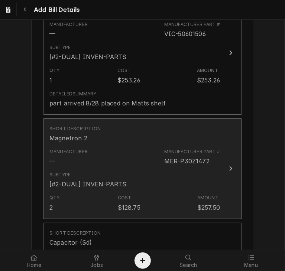
click at [226, 164] on div "Update Line Item" at bounding box center [231, 168] width 10 height 9
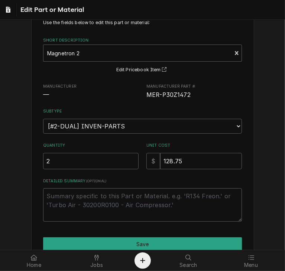
scroll to position [59, 0]
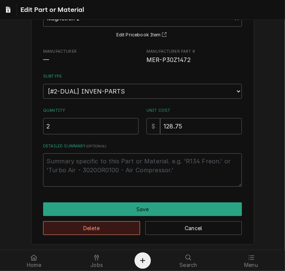
click at [107, 228] on button "Delete" at bounding box center [91, 228] width 97 height 14
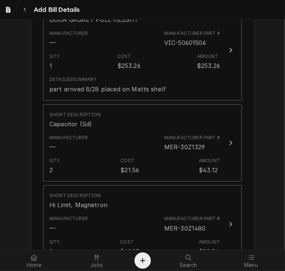
scroll to position [505, 0]
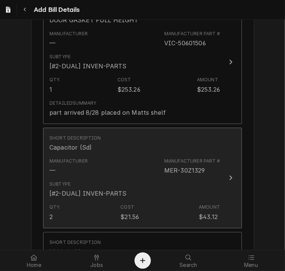
click at [229, 175] on icon "Update Line Item" at bounding box center [231, 178] width 4 height 6
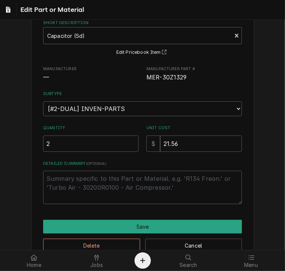
scroll to position [59, 0]
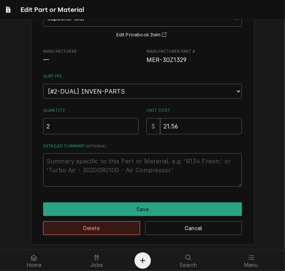
click at [122, 232] on button "Delete" at bounding box center [91, 228] width 97 height 14
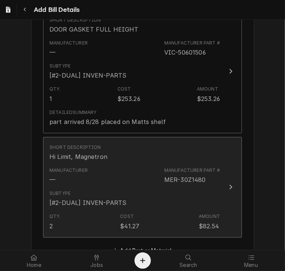
click at [227, 183] on div "Update Line Item" at bounding box center [231, 187] width 10 height 9
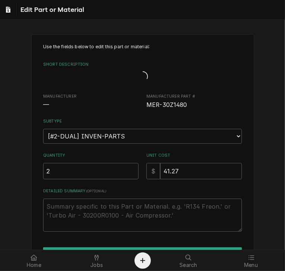
type textarea "x"
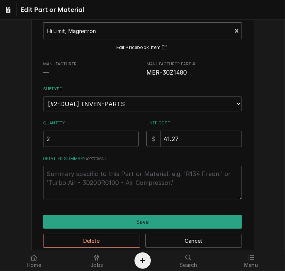
scroll to position [59, 0]
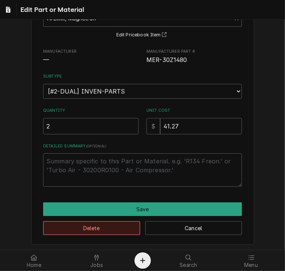
click at [102, 226] on button "Delete" at bounding box center [91, 228] width 97 height 14
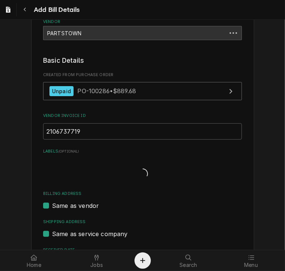
scroll to position [486, 0]
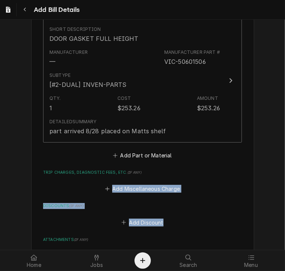
drag, startPoint x: 279, startPoint y: 169, endPoint x: 284, endPoint y: 223, distance: 53.4
click at [284, 223] on div "Please provide the following information to create your bill: Vendor Details Ve…" at bounding box center [142, 135] width 285 height 230
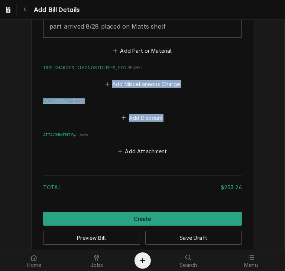
scroll to position [600, 0]
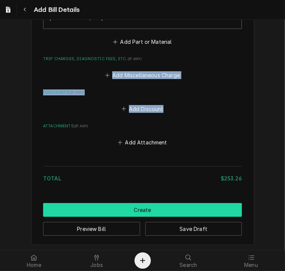
click at [166, 211] on button "Create" at bounding box center [142, 210] width 199 height 14
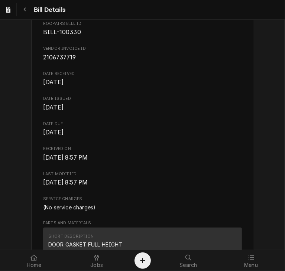
scroll to position [191, 0]
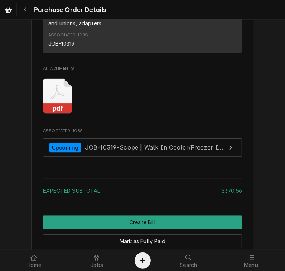
scroll to position [638, 0]
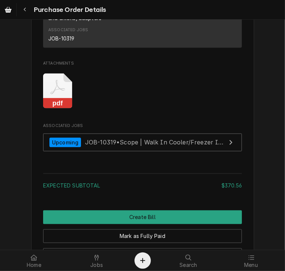
click at [67, 109] on rect "Attachments" at bounding box center [57, 103] width 29 height 10
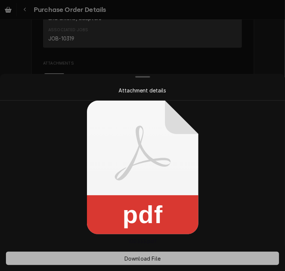
click at [149, 259] on span "Download File" at bounding box center [142, 259] width 39 height 8
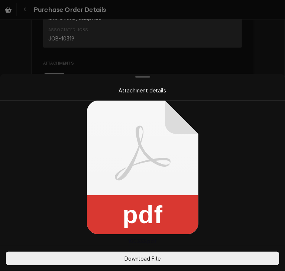
click at [264, 42] on div at bounding box center [142, 135] width 285 height 271
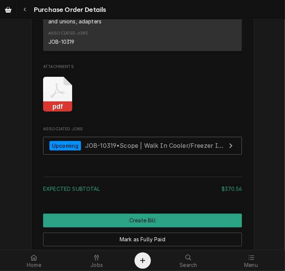
scroll to position [639, 0]
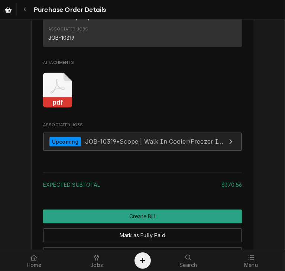
click at [89, 147] on div "Upcoming JOB-10319 • Scope | Walk In Cooler/Freezer Install" at bounding box center [137, 142] width 177 height 10
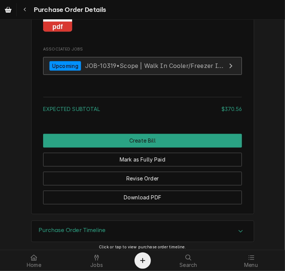
scroll to position [727, 0]
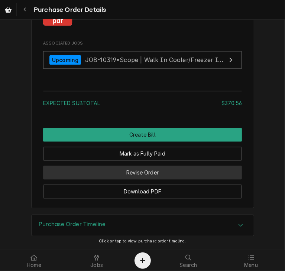
click at [126, 180] on button "Revise Order" at bounding box center [142, 173] width 199 height 14
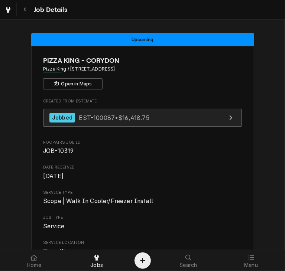
click at [79, 114] on span "EST-100087 • $16,418.75" at bounding box center [114, 117] width 70 height 7
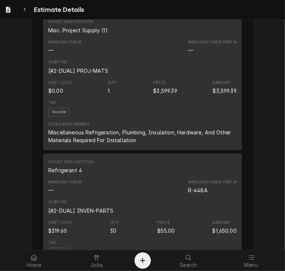
scroll to position [823, 0]
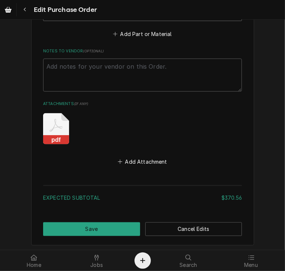
scroll to position [532, 0]
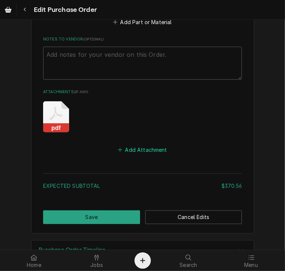
click at [138, 145] on button "Add Attachment" at bounding box center [143, 150] width 52 height 10
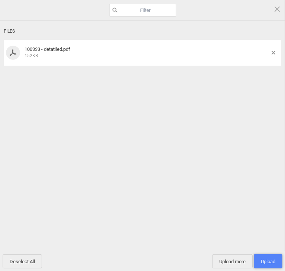
click at [264, 264] on span "Upload 1" at bounding box center [268, 262] width 14 height 6
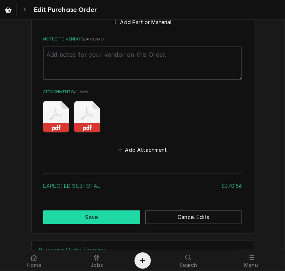
click at [91, 211] on button "Save" at bounding box center [91, 218] width 97 height 14
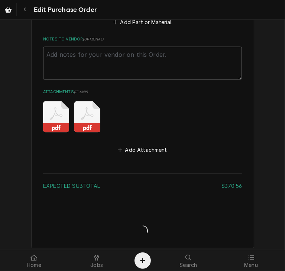
type textarea "x"
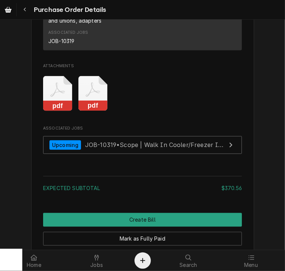
scroll to position [635, 0]
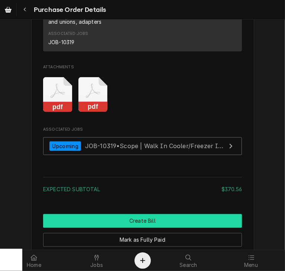
click at [173, 228] on button "Create Bill" at bounding box center [142, 221] width 199 height 14
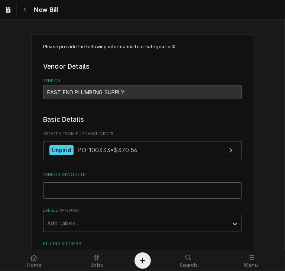
click at [49, 192] on input "Vendor Invoice ID" at bounding box center [142, 190] width 199 height 16
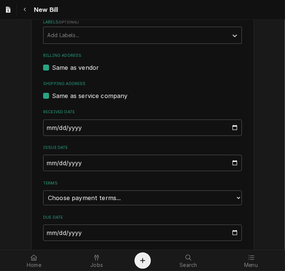
scroll to position [189, 0]
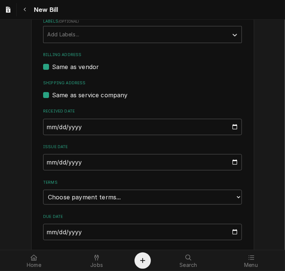
type input "1186068"
click at [43, 164] on input "2025-09-14" at bounding box center [142, 162] width 199 height 16
type input "[DATE]"
click at [91, 198] on select "Choose payment terms... Same Day Net 7 Net 14 Net 21 Net 30 Net 45 Net 60 Net 90" at bounding box center [142, 197] width 199 height 15
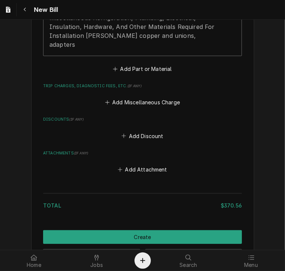
scroll to position [618, 0]
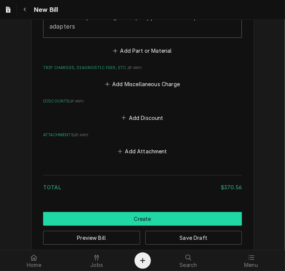
click at [149, 212] on button "Create" at bounding box center [142, 219] width 199 height 14
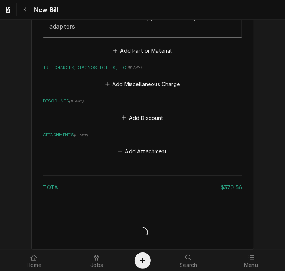
scroll to position [614, 0]
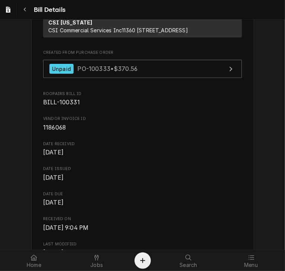
scroll to position [130, 0]
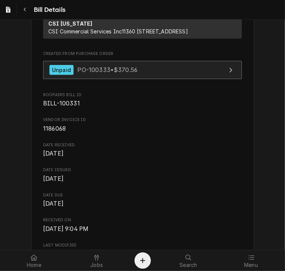
click at [145, 79] on link "Unpaid PO-100333 • $370.56" at bounding box center [142, 70] width 199 height 18
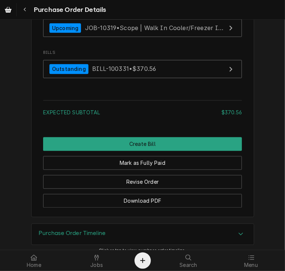
scroll to position [757, 0]
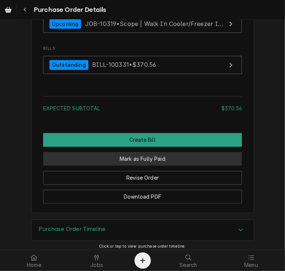
click at [137, 166] on button "Mark as Fully Paid" at bounding box center [142, 159] width 199 height 14
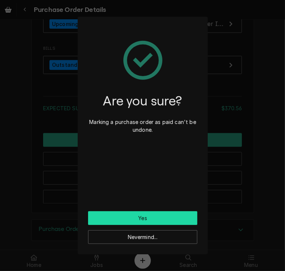
click at [146, 217] on button "Yes" at bounding box center [142, 218] width 109 height 14
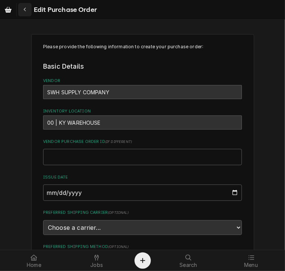
click at [24, 12] on icon "Navigate back" at bounding box center [24, 9] width 3 height 5
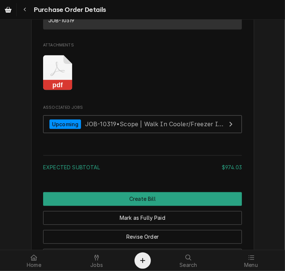
scroll to position [651, 0]
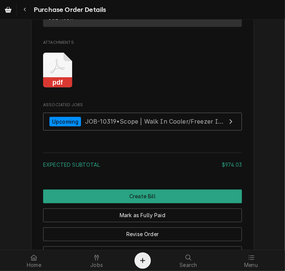
click at [46, 88] on rect "Attachments" at bounding box center [57, 83] width 29 height 10
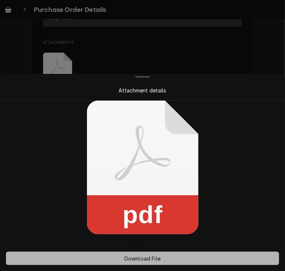
click at [138, 256] on span "Download File" at bounding box center [142, 259] width 39 height 8
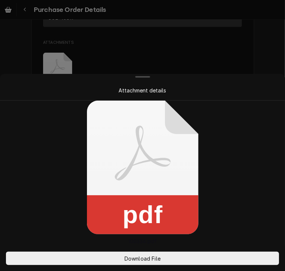
click at [258, 45] on div at bounding box center [142, 135] width 285 height 271
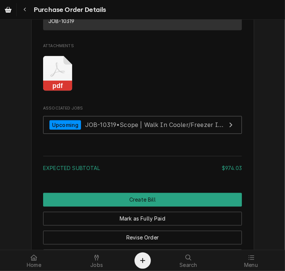
scroll to position [650, 0]
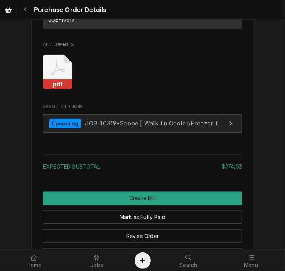
click at [93, 127] on span "JOB-10319 • Scope | Walk In Cooler/Freezer Install" at bounding box center [160, 123] width 150 height 7
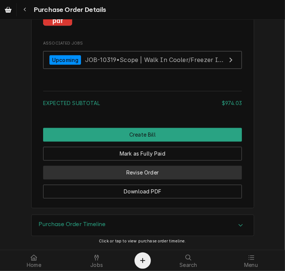
click at [141, 175] on button "Revise Order" at bounding box center [142, 173] width 199 height 14
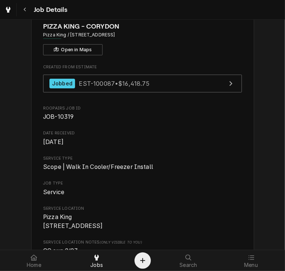
scroll to position [40, 0]
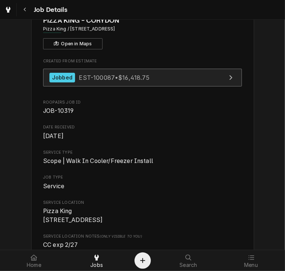
click at [60, 81] on div "Jobbed" at bounding box center [62, 78] width 26 height 10
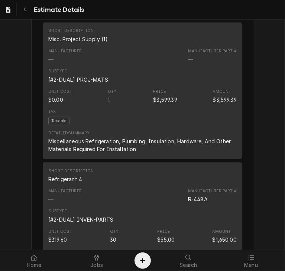
scroll to position [797, 0]
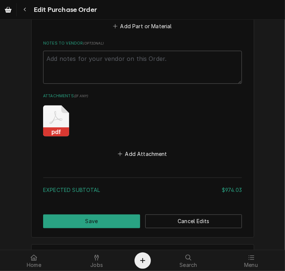
scroll to position [523, 0]
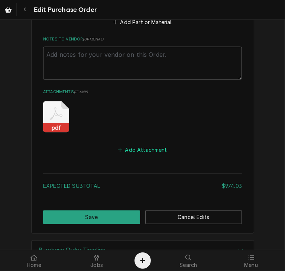
click at [152, 147] on button "Add Attachment" at bounding box center [143, 150] width 52 height 10
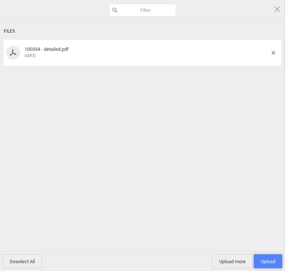
click at [273, 261] on span "Upload 1" at bounding box center [268, 262] width 14 height 6
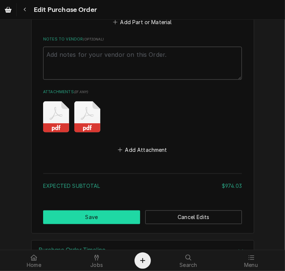
click at [95, 214] on button "Save" at bounding box center [91, 218] width 97 height 14
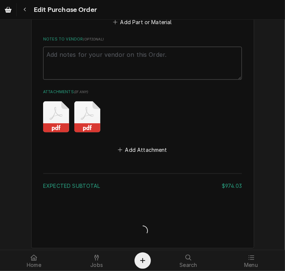
type textarea "x"
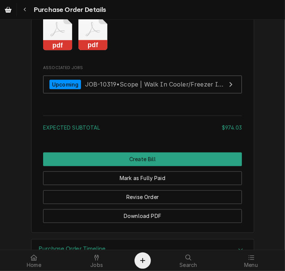
scroll to position [690, 0]
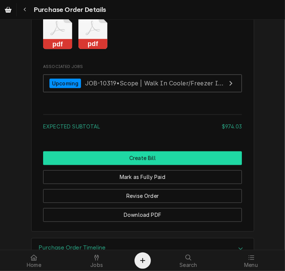
click at [157, 165] on button "Create Bill" at bounding box center [142, 159] width 199 height 14
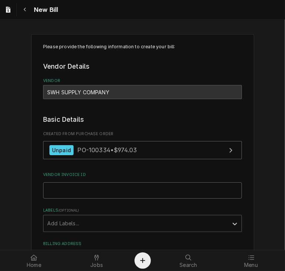
click at [49, 183] on input "Vendor Invoice ID" at bounding box center [142, 190] width 199 height 16
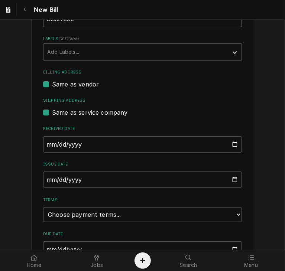
scroll to position [172, 0]
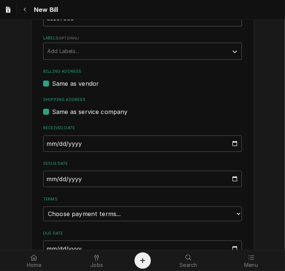
type input "3I669385"
click at [46, 180] on input "[DATE]" at bounding box center [142, 179] width 199 height 16
type input "[DATE]"
click at [86, 215] on select "Choose payment terms... Same Day Net 7 Net 14 Net 21 Net 30 Net 45 Net 60 Net 90" at bounding box center [142, 214] width 199 height 15
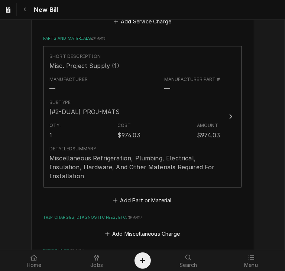
scroll to position [618, 0]
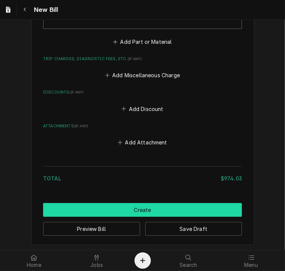
click at [152, 211] on button "Create" at bounding box center [142, 210] width 199 height 14
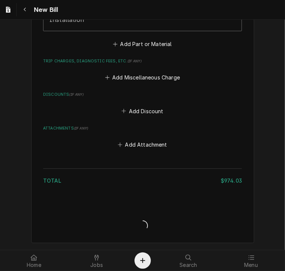
scroll to position [614, 0]
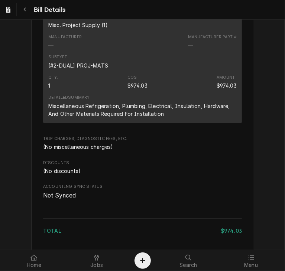
scroll to position [187, 0]
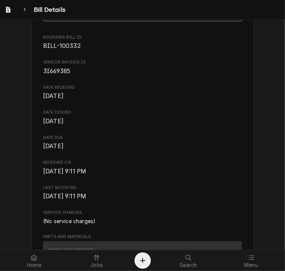
click at [121, 16] on span "PO-100334 • $974.03" at bounding box center [106, 12] width 59 height 7
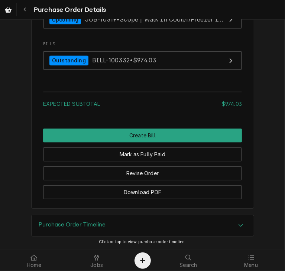
scroll to position [755, 0]
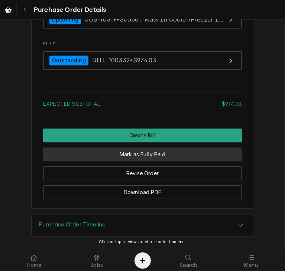
click at [133, 161] on button "Mark as Fully Paid" at bounding box center [142, 155] width 199 height 14
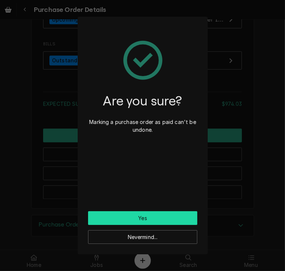
click at [130, 219] on button "Yes" at bounding box center [142, 218] width 109 height 14
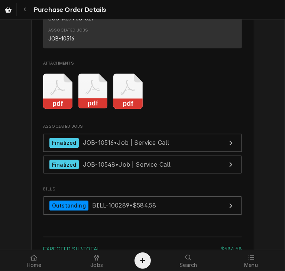
scroll to position [972, 0]
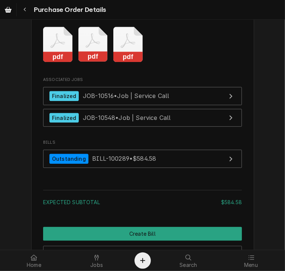
click at [90, 62] on rect "Attachments" at bounding box center [92, 57] width 29 height 10
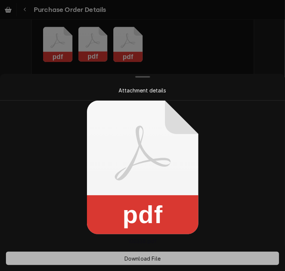
click at [144, 263] on button "Download File" at bounding box center [142, 258] width 273 height 13
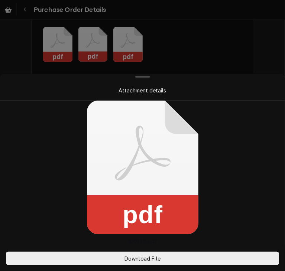
click at [194, 55] on div at bounding box center [142, 135] width 285 height 271
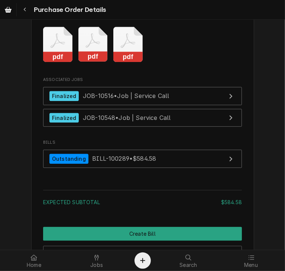
click at [54, 62] on rect "Attachments" at bounding box center [57, 57] width 29 height 10
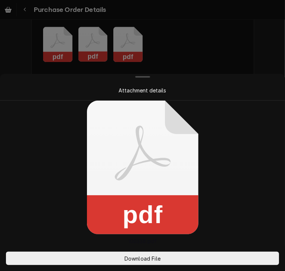
click at [54, 78] on div at bounding box center [142, 135] width 285 height 271
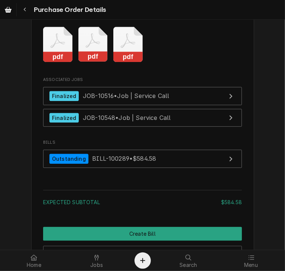
click at [54, 62] on rect "Attachments" at bounding box center [57, 57] width 29 height 10
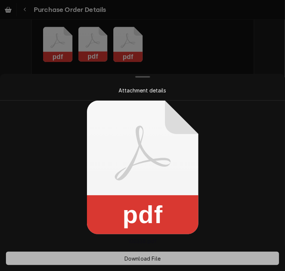
click at [136, 262] on span "Download File" at bounding box center [142, 259] width 39 height 8
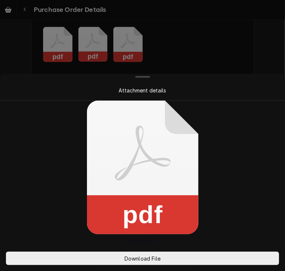
click at [263, 45] on div at bounding box center [142, 135] width 285 height 271
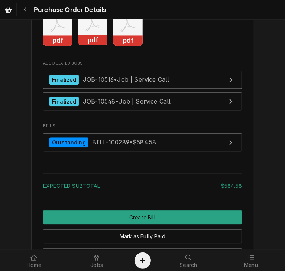
scroll to position [994, 0]
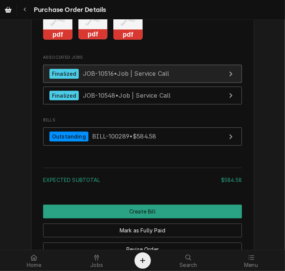
click at [148, 77] on span "JOB-10516 • Job | Service Call" at bounding box center [126, 73] width 87 height 7
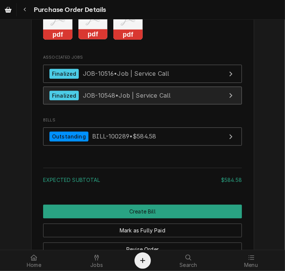
click at [98, 99] on span "JOB-10548 • Job | Service Call" at bounding box center [127, 95] width 88 height 7
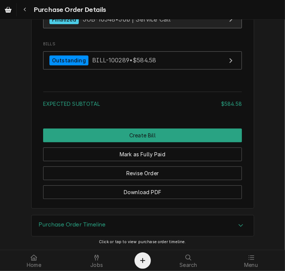
scroll to position [1092, 0]
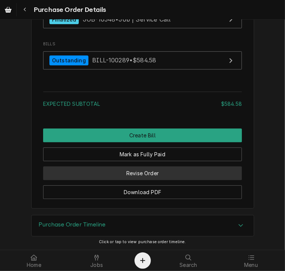
click at [139, 177] on button "Revise Order" at bounding box center [142, 173] width 199 height 14
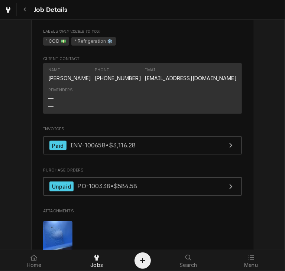
scroll to position [463, 0]
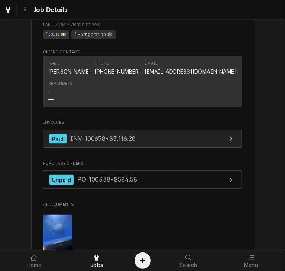
click at [107, 144] on div "Paid INV-100658 • $3,116.28" at bounding box center [92, 139] width 86 height 10
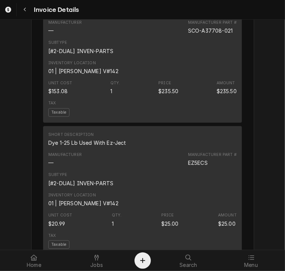
scroll to position [766, 0]
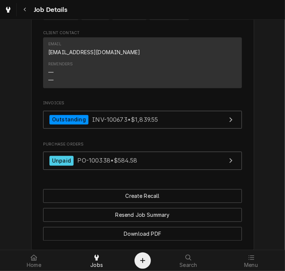
scroll to position [727, 0]
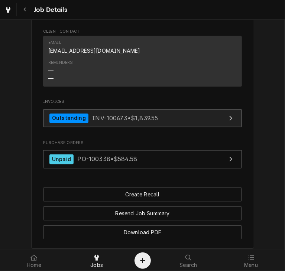
click at [77, 124] on div "Outstanding" at bounding box center [68, 119] width 39 height 10
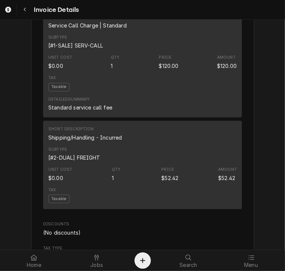
scroll to position [934, 0]
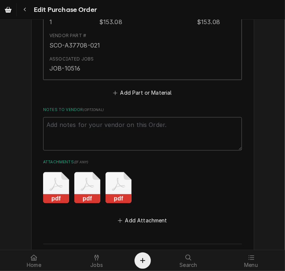
scroll to position [796, 0]
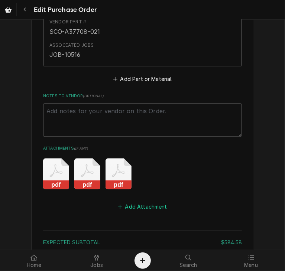
click at [151, 203] on button "Add Attachment" at bounding box center [143, 206] width 52 height 10
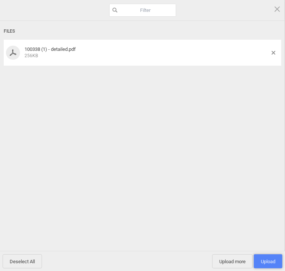
click at [266, 263] on span "Upload 1" at bounding box center [268, 262] width 14 height 6
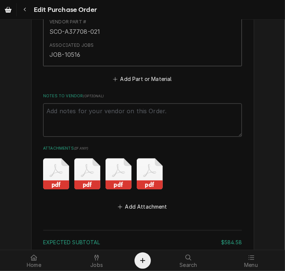
scroll to position [875, 0]
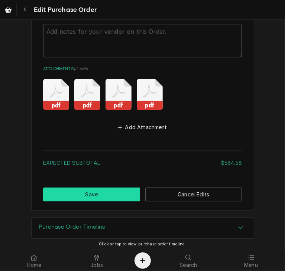
click at [106, 197] on button "Save" at bounding box center [91, 195] width 97 height 14
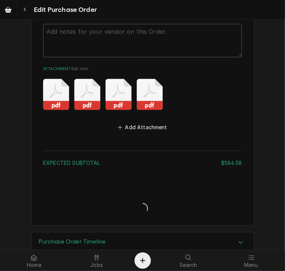
type textarea "x"
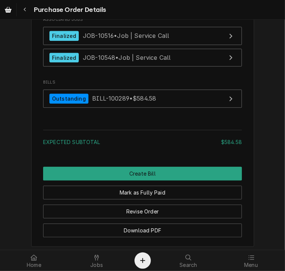
scroll to position [1037, 0]
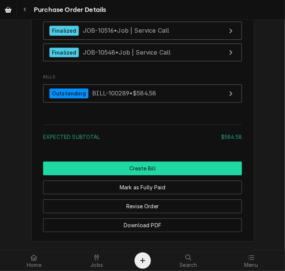
click at [165, 175] on button "Create Bill" at bounding box center [142, 169] width 199 height 14
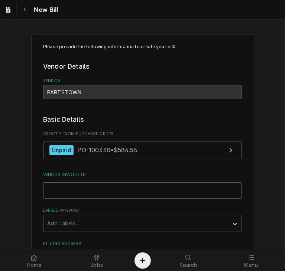
click at [47, 192] on input "Vendor Invoice ID" at bounding box center [142, 190] width 199 height 16
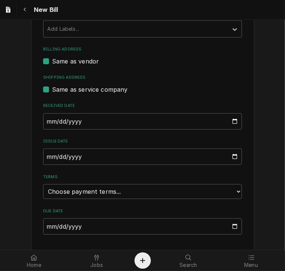
scroll to position [204, 0]
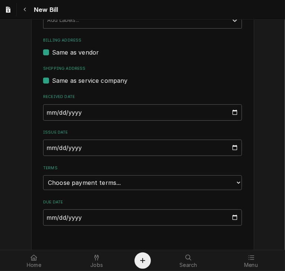
type input "2106750753"
click at [45, 149] on input "[DATE]" at bounding box center [142, 148] width 199 height 16
type input "2025-08-28"
click at [74, 182] on select "Choose payment terms... Same Day Net 7 Net 14 Net 21 Net 30 Net 45 Net 60 Net 90" at bounding box center [142, 182] width 199 height 15
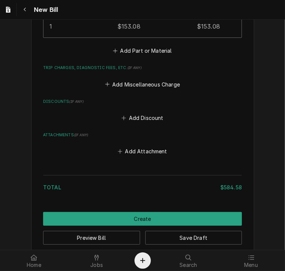
scroll to position [785, 0]
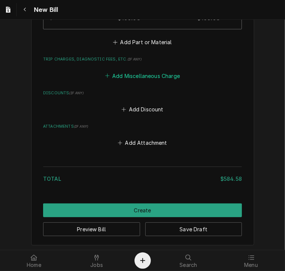
click at [126, 73] on button "Add Miscellaneous Charge" at bounding box center [142, 76] width 77 height 10
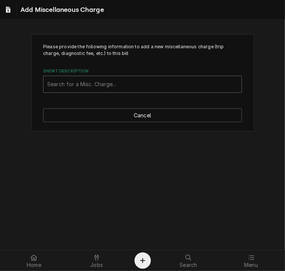
click at [117, 89] on div "Short Description" at bounding box center [142, 84] width 191 height 13
type input "ship"
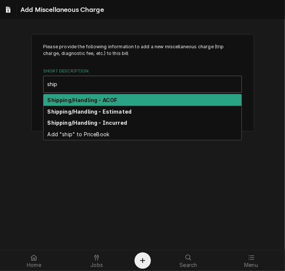
click at [114, 97] on strong "Shipping/Handling - ACOF" at bounding box center [83, 100] width 70 height 6
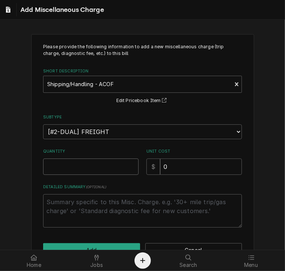
click at [67, 172] on input "Quantity" at bounding box center [90, 167] width 95 height 16
type textarea "x"
type input "1"
drag, startPoint x: 172, startPoint y: 170, endPoint x: 149, endPoint y: 161, distance: 24.9
click at [149, 161] on div "$ 0" at bounding box center [193, 167] width 95 height 16
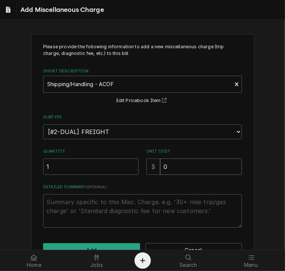
type textarea "x"
type input "1"
type textarea "x"
type input "11"
type textarea "x"
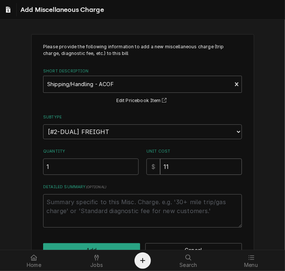
type input "114"
type textarea "x"
type input "114.3"
type textarea "x"
type input "114.32"
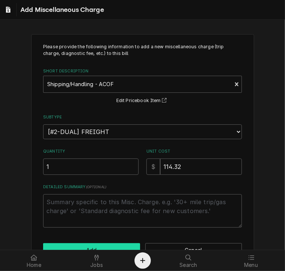
click at [113, 245] on button "Add" at bounding box center [91, 250] width 97 height 14
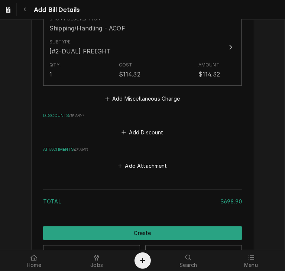
scroll to position [867, 0]
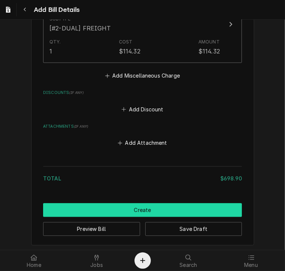
click at [193, 211] on button "Create" at bounding box center [142, 210] width 199 height 14
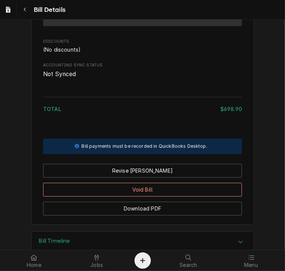
scroll to position [762, 0]
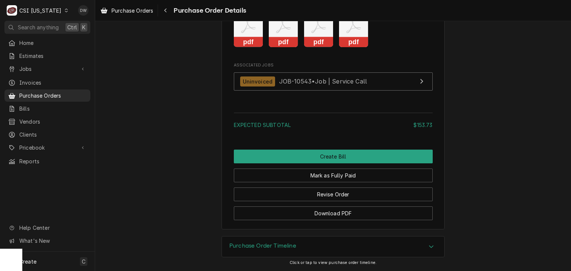
scroll to position [1075, 0]
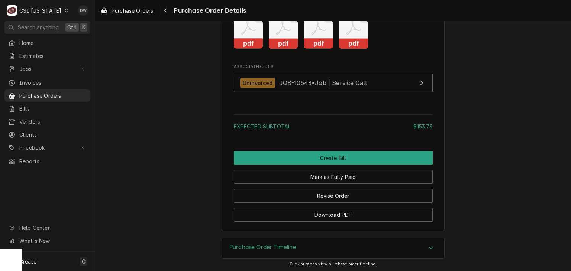
click at [275, 49] on rect "Attachments" at bounding box center [283, 44] width 29 height 10
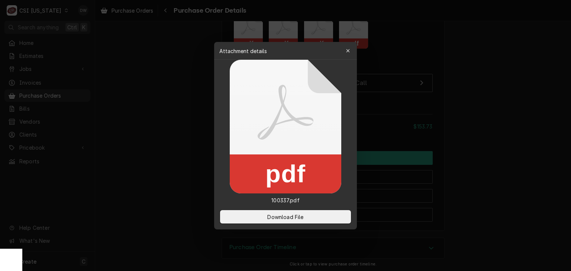
click at [285, 85] on div at bounding box center [285, 135] width 571 height 271
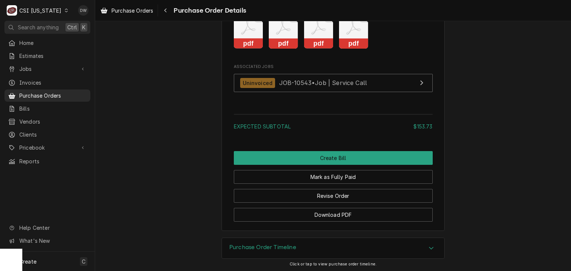
click at [285, 49] on rect "Attachments" at bounding box center [318, 44] width 29 height 10
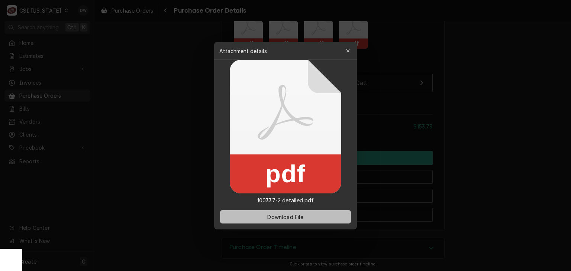
click at [285, 217] on span "Download File" at bounding box center [285, 217] width 39 height 8
click at [285, 188] on div at bounding box center [285, 135] width 571 height 271
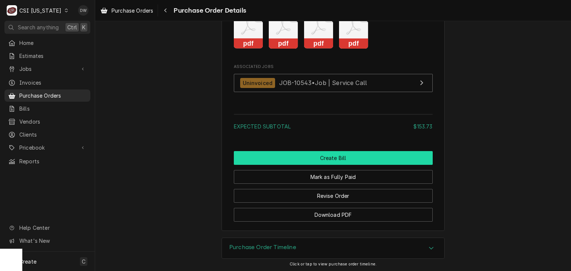
click at [285, 165] on button "Create Bill" at bounding box center [333, 158] width 199 height 14
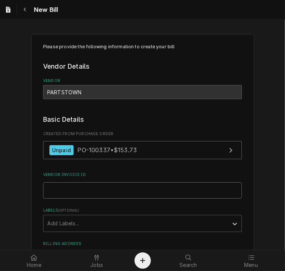
click at [81, 183] on input "Vendor Invoice ID" at bounding box center [142, 190] width 199 height 16
type input "2106750750"
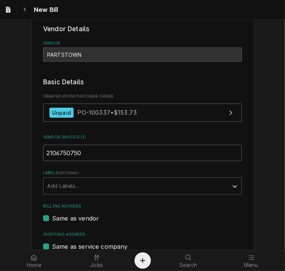
scroll to position [41, 0]
